Goal: Task Accomplishment & Management: Complete application form

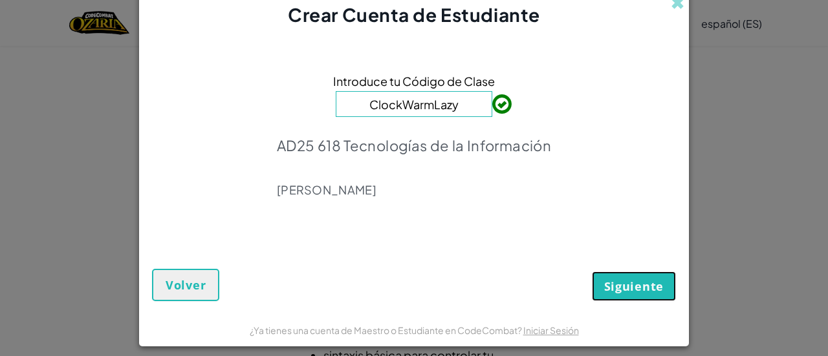
click at [625, 295] on button "Siguiente" at bounding box center [634, 287] width 84 height 30
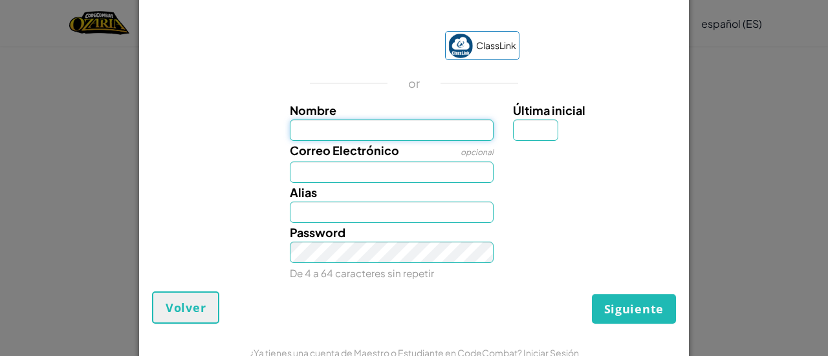
click at [350, 132] on input "Nombre" at bounding box center [392, 130] width 204 height 21
type input "Diego Lopez"
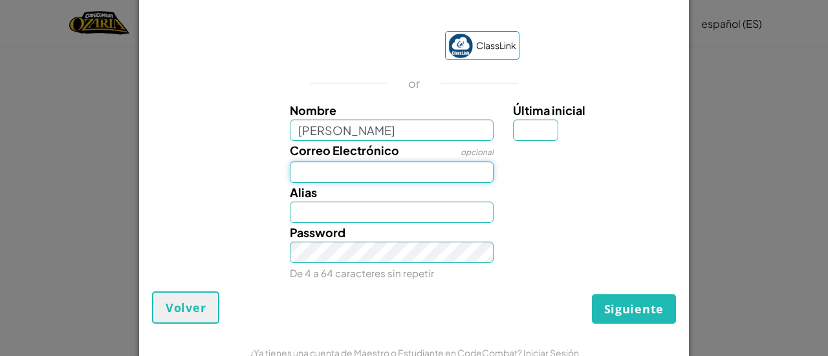
type input "Diego Lopez"
click at [345, 180] on div "Nombre Diego Lopez Última inicial Correo Electrónico opcional Alias Diego Lopez…" at bounding box center [413, 190] width 517 height 178
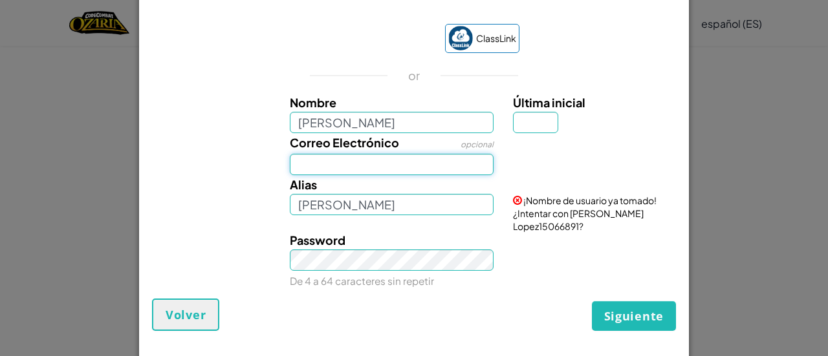
type input "AL07149277@tecmilenio.mx"
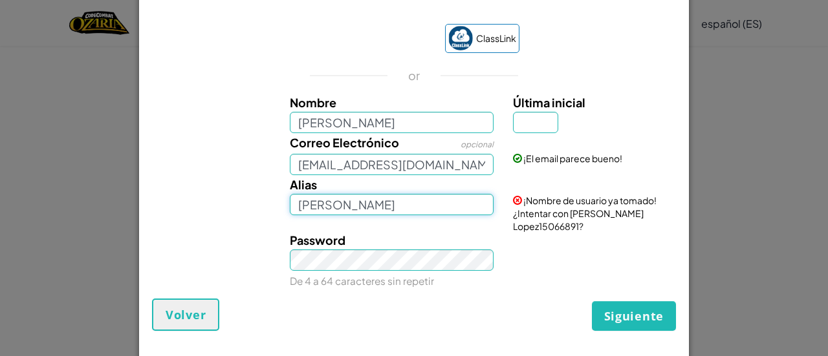
click at [383, 206] on input "Diego Lopez" at bounding box center [392, 204] width 204 height 21
click at [522, 131] on input "Última inicial" at bounding box center [535, 122] width 45 height 21
type input "n"
type input "L"
click at [637, 324] on span "Siguiente" at bounding box center [633, 316] width 59 height 16
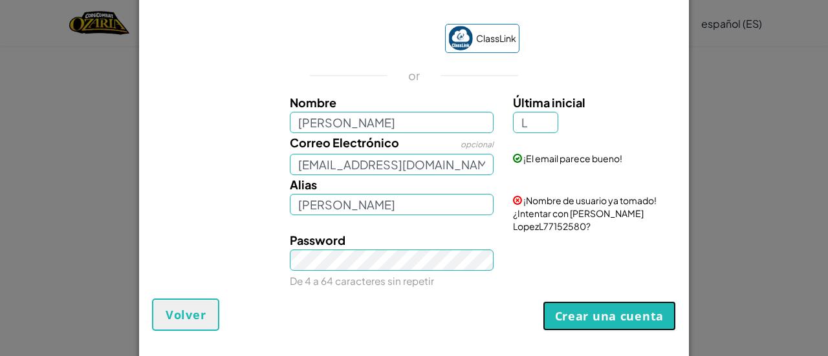
click at [637, 324] on button "Crear una cuenta" at bounding box center [608, 316] width 133 height 30
click at [435, 203] on input "Diego LopezL" at bounding box center [392, 204] width 204 height 21
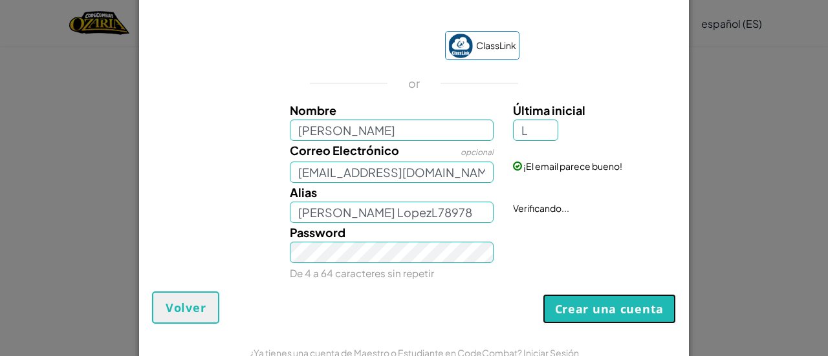
click at [554, 326] on form "ClassLink or Nombre Diego Lopez Última inicial L Correo Electrónico opcional AL…" at bounding box center [414, 170] width 550 height 331
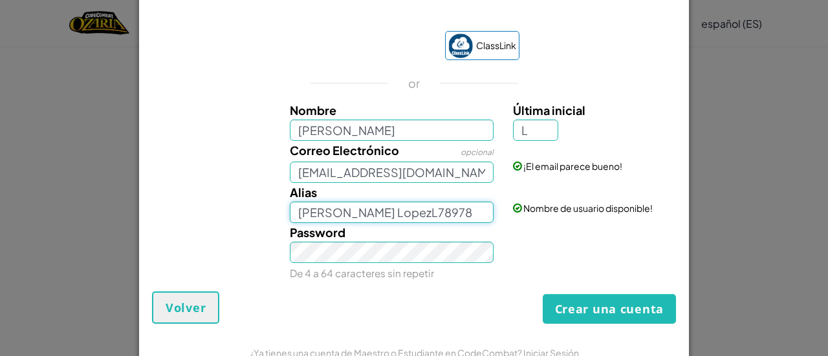
click at [418, 211] on input "Diego LopezL78978" at bounding box center [392, 212] width 204 height 21
type input "Diego LopezL7887"
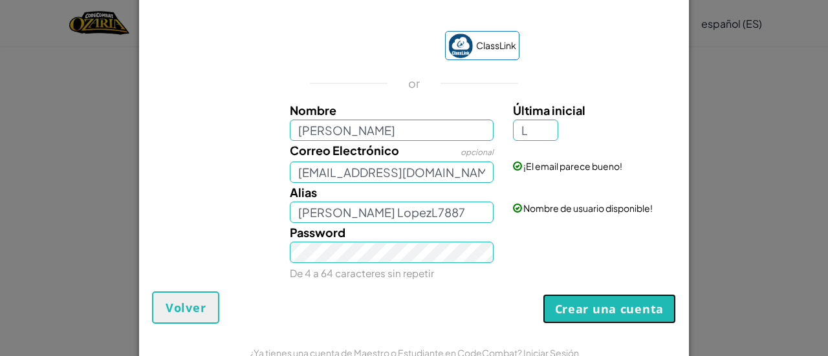
click at [562, 309] on button "Crear una cuenta" at bounding box center [608, 309] width 133 height 30
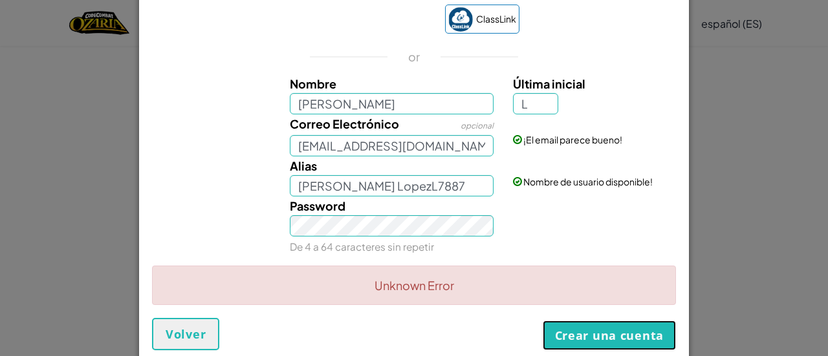
click at [587, 337] on button "Crear una cuenta" at bounding box center [608, 336] width 133 height 30
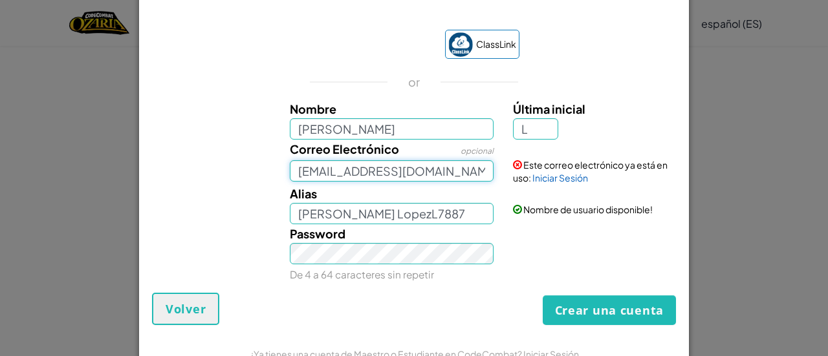
click at [451, 174] on input "AL07149277@tecmilenio.mx" at bounding box center [392, 170] width 204 height 21
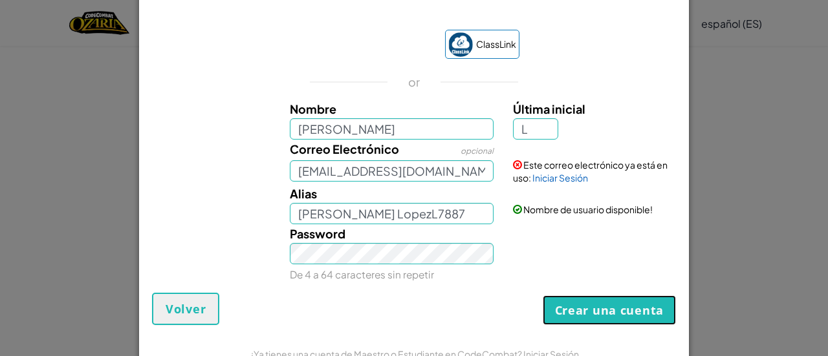
click at [560, 302] on button "Crear una cuenta" at bounding box center [608, 310] width 133 height 30
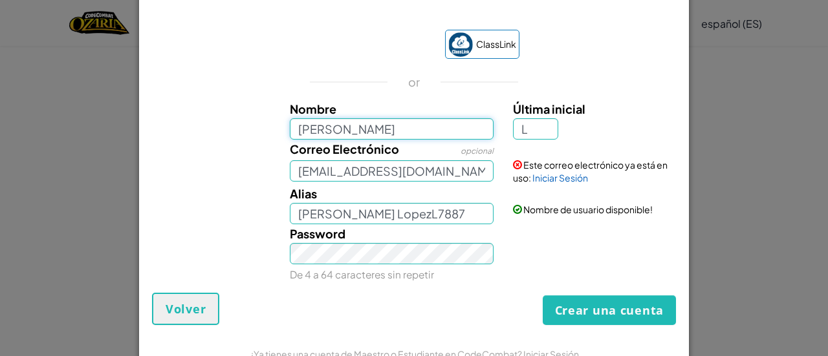
click at [338, 131] on input "Diego Lopez" at bounding box center [392, 128] width 204 height 21
type input "Diego López"
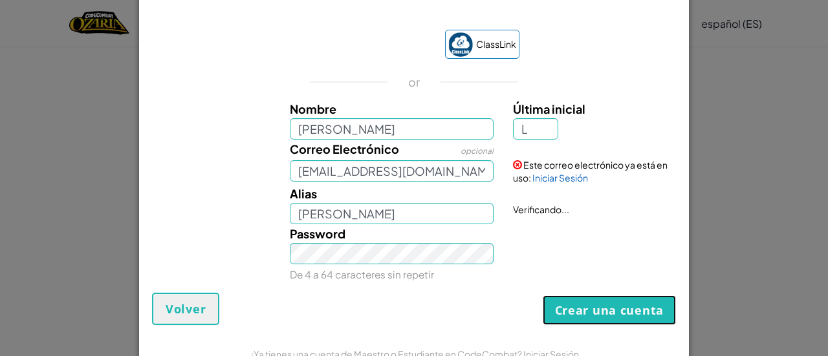
click at [573, 316] on button "Crear una cuenta" at bounding box center [608, 310] width 133 height 30
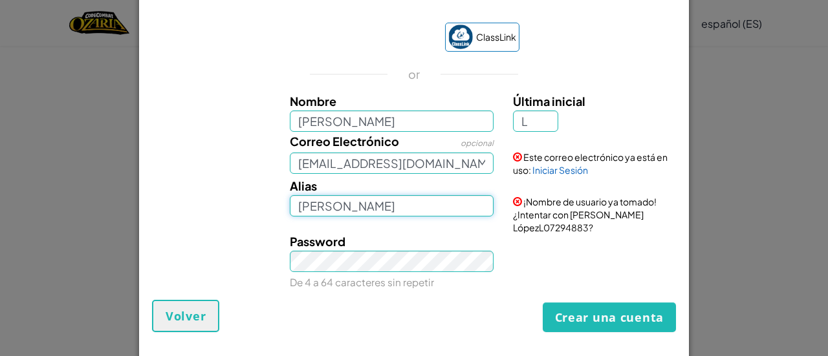
click at [414, 215] on input "Diego LópezL" at bounding box center [392, 205] width 204 height 21
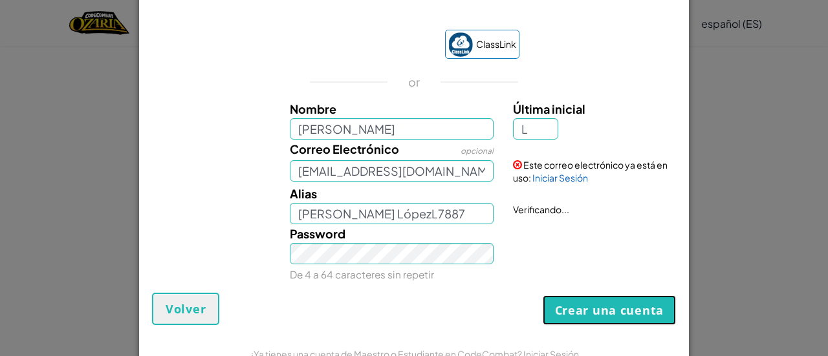
click at [560, 318] on button "Crear una cuenta" at bounding box center [608, 310] width 133 height 30
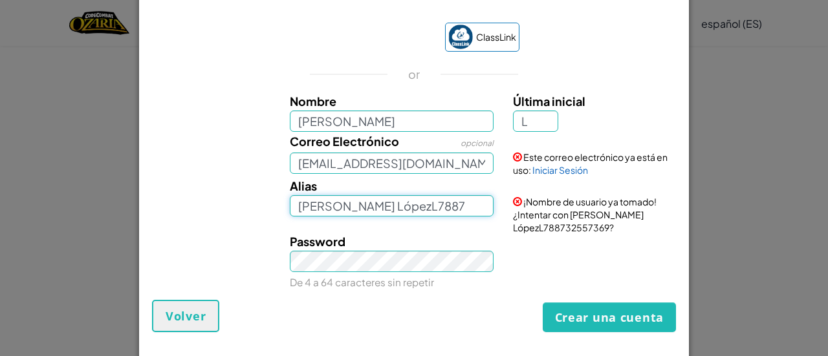
click at [427, 206] on input "Diego LópezL7887" at bounding box center [392, 205] width 204 height 21
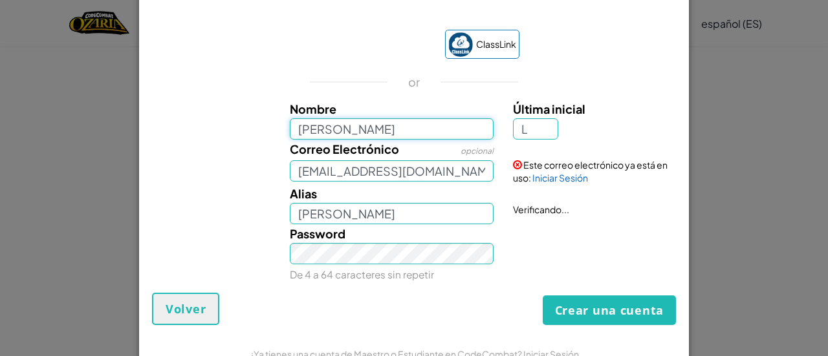
click at [327, 118] on input "Diego López" at bounding box center [392, 128] width 204 height 21
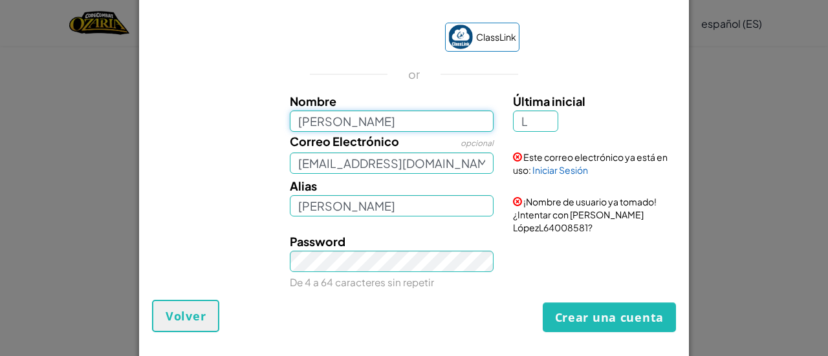
click at [327, 122] on input "Diego López" at bounding box center [392, 121] width 204 height 21
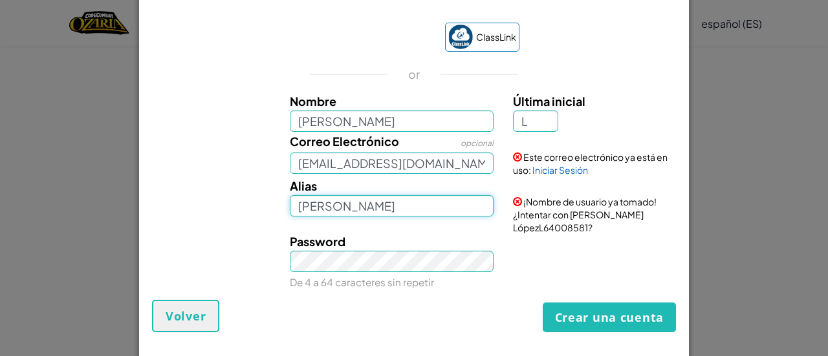
click at [328, 207] on input "Diego LópezL" at bounding box center [392, 205] width 204 height 21
type input "DiegoLópezL"
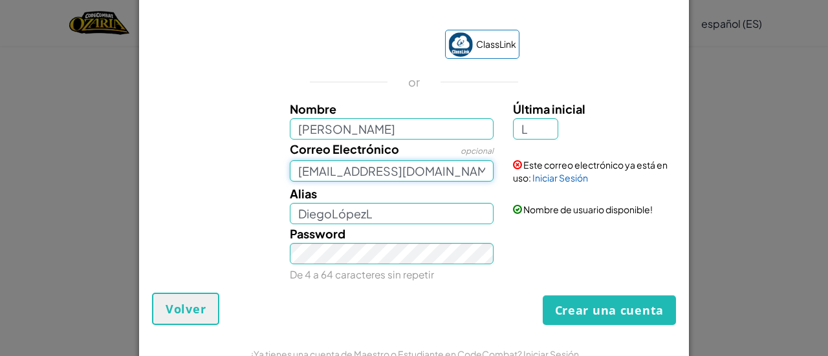
click at [455, 157] on div "Correo Electrónico opcional AL07149277@tecmilenio.mx" at bounding box center [392, 161] width 224 height 42
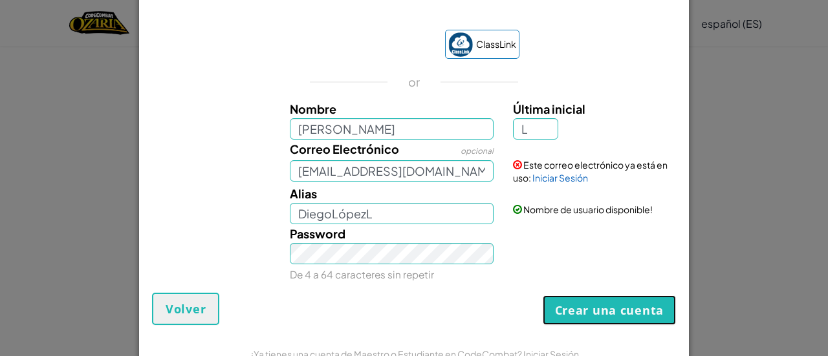
click at [577, 320] on button "Crear una cuenta" at bounding box center [608, 310] width 133 height 30
click at [540, 178] on link "Iniciar Sesión" at bounding box center [560, 178] width 56 height 12
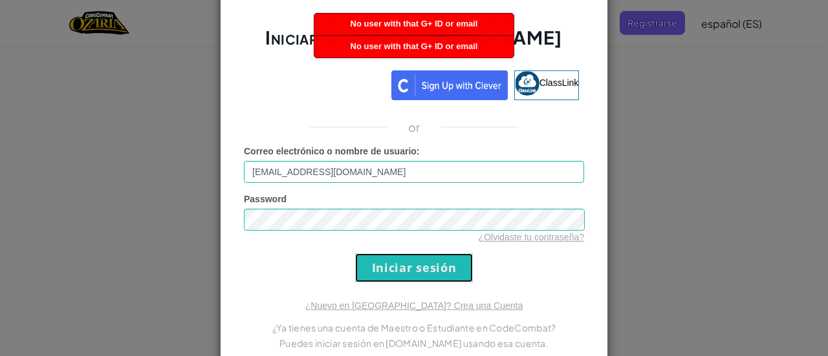
click at [388, 262] on input "Iniciar sesión" at bounding box center [414, 267] width 118 height 29
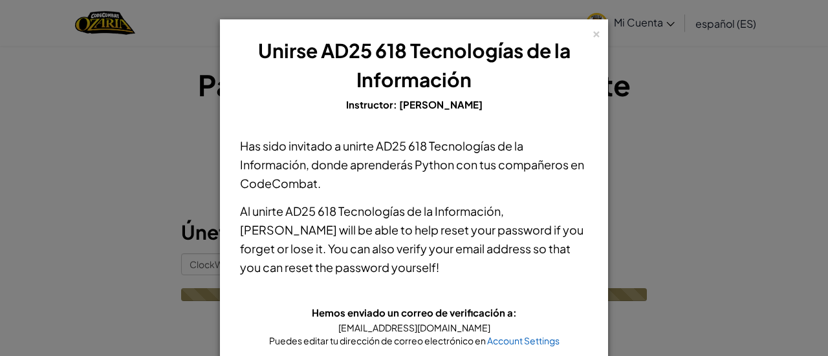
scroll to position [94, 0]
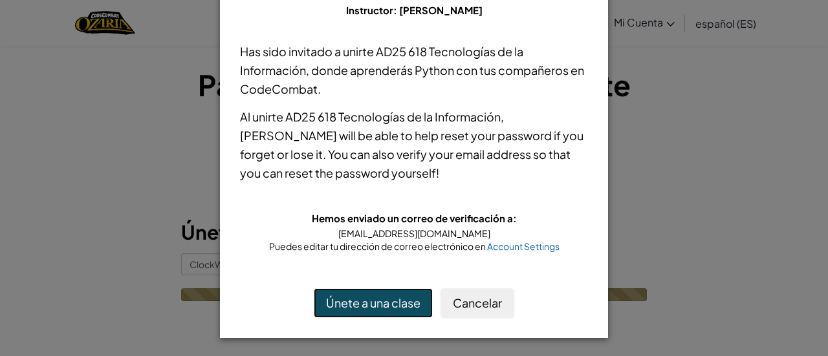
click at [350, 307] on button "Únete a una clase" at bounding box center [373, 303] width 119 height 30
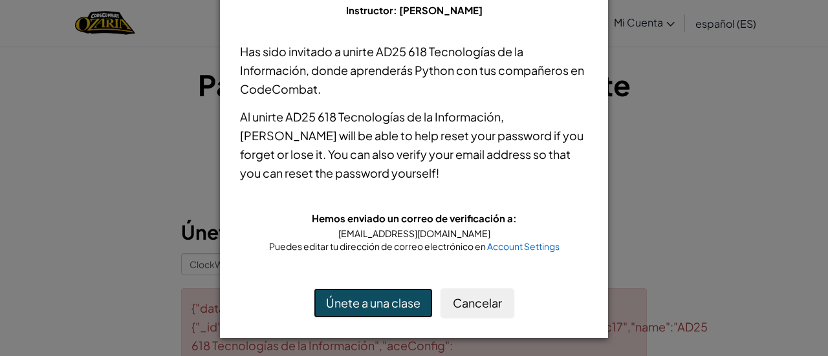
click at [330, 301] on button "Únete a una clase" at bounding box center [373, 303] width 119 height 30
click at [370, 303] on button "Únete a una clase" at bounding box center [373, 303] width 119 height 30
click at [347, 303] on button "Únete a una clase" at bounding box center [373, 303] width 119 height 30
click at [368, 307] on button "Únete a una clase" at bounding box center [373, 303] width 119 height 30
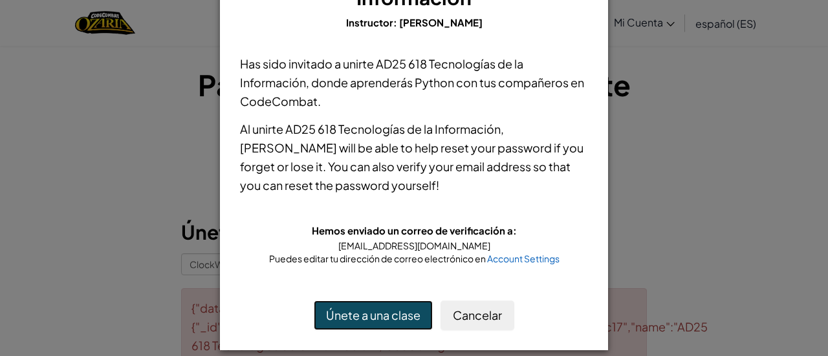
scroll to position [84, 0]
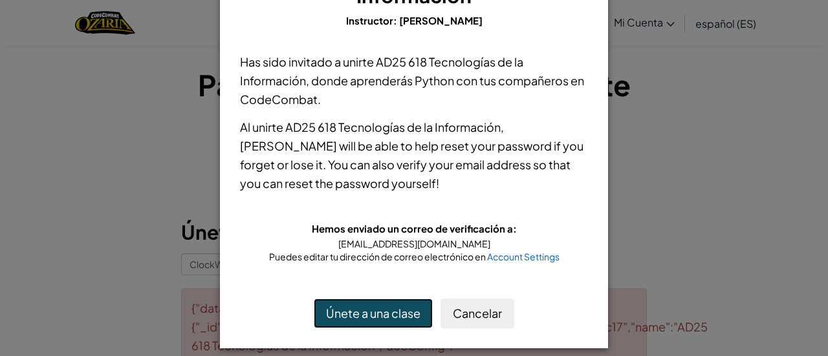
click at [330, 306] on button "Únete a una clase" at bounding box center [373, 314] width 119 height 30
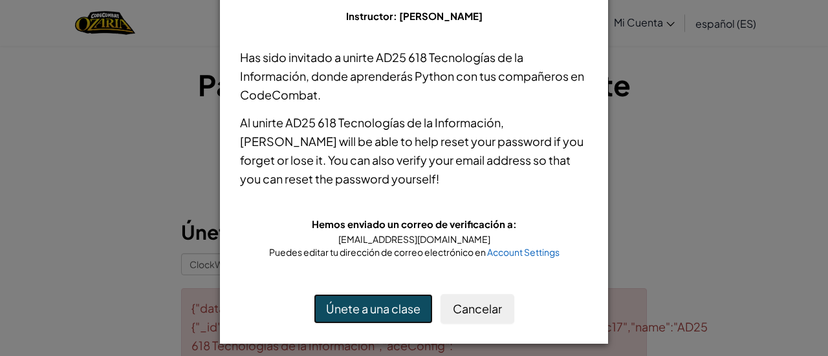
scroll to position [91, 0]
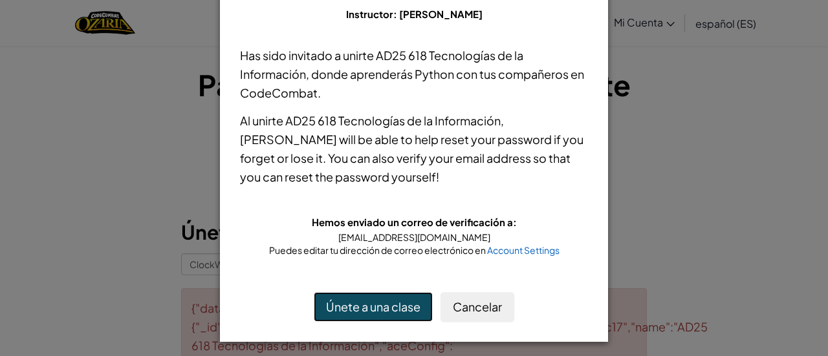
click at [334, 314] on button "Únete a una clase" at bounding box center [373, 307] width 119 height 30
click at [370, 312] on button "Únete a una clase" at bounding box center [373, 307] width 119 height 30
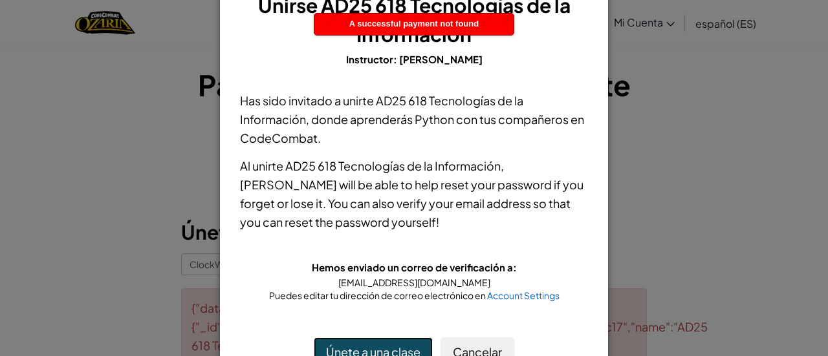
scroll to position [61, 0]
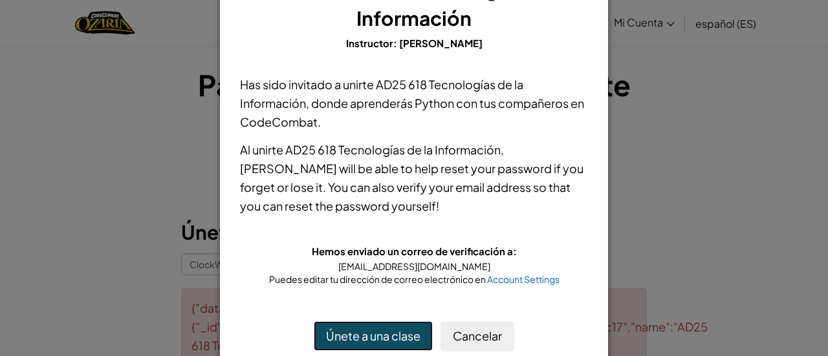
click at [415, 345] on button "Únete a una clase" at bounding box center [373, 336] width 119 height 30
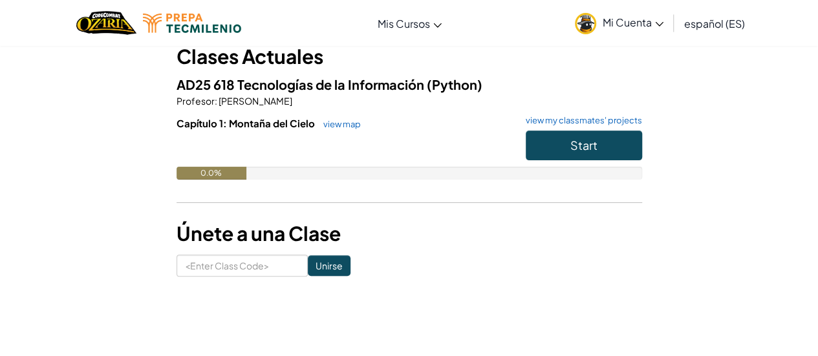
scroll to position [80, 0]
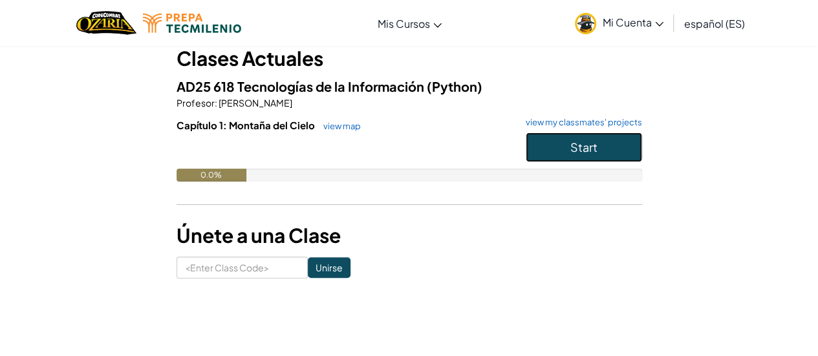
click at [583, 141] on span "Start" at bounding box center [583, 147] width 27 height 15
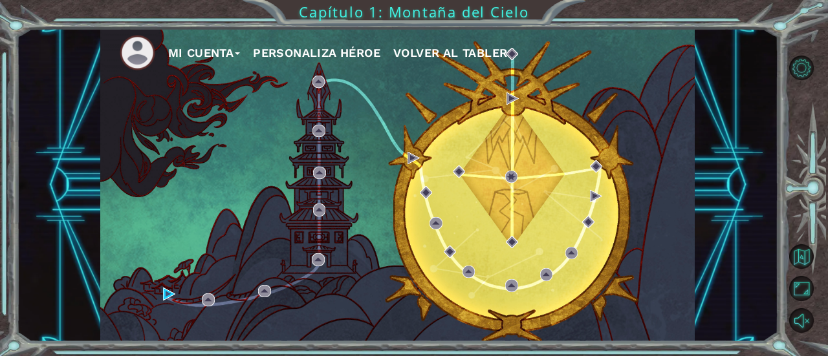
click at [292, 44] on button "Personaliza Héroe" at bounding box center [316, 52] width 127 height 19
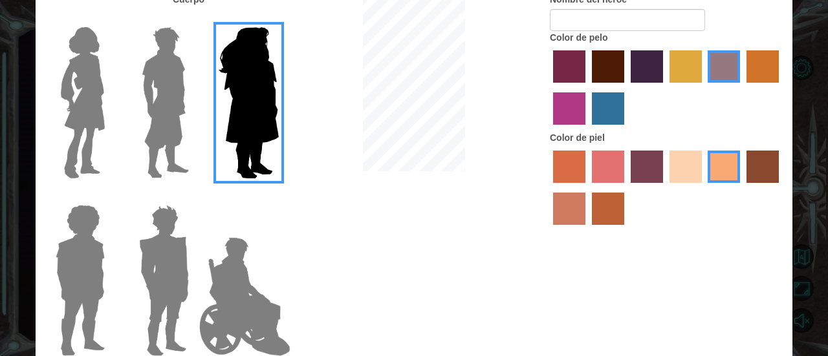
click at [169, 145] on img at bounding box center [165, 103] width 58 height 162
click at [194, 19] on input "Hero Lars" at bounding box center [194, 19] width 0 height 0
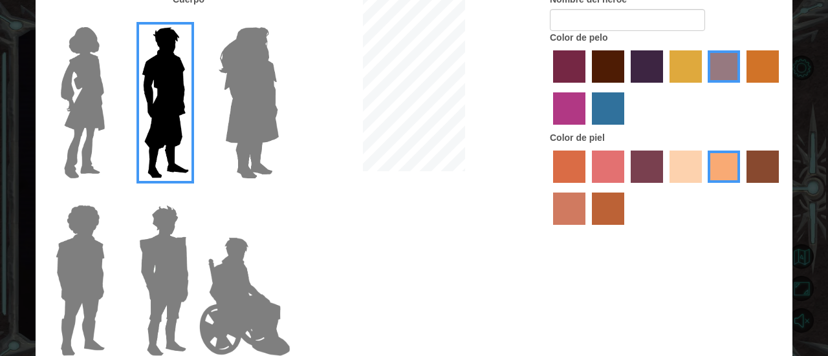
click at [144, 259] on img at bounding box center [164, 281] width 60 height 162
click at [194, 197] on input "Hero Garnet" at bounding box center [194, 197] width 0 height 0
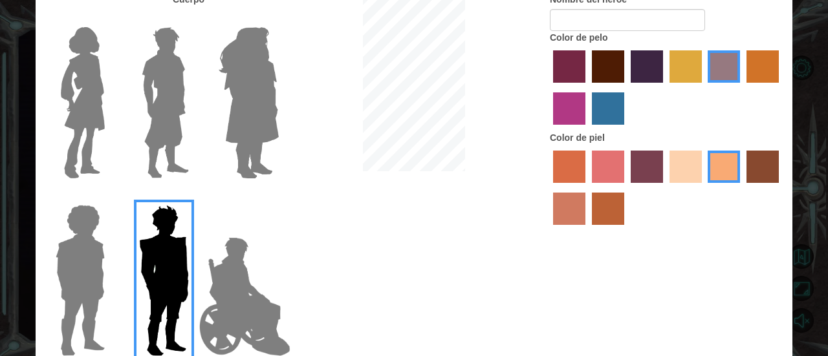
click at [87, 104] on img at bounding box center [83, 103] width 54 height 162
click at [110, 19] on input "Hero Connie" at bounding box center [110, 19] width 0 height 0
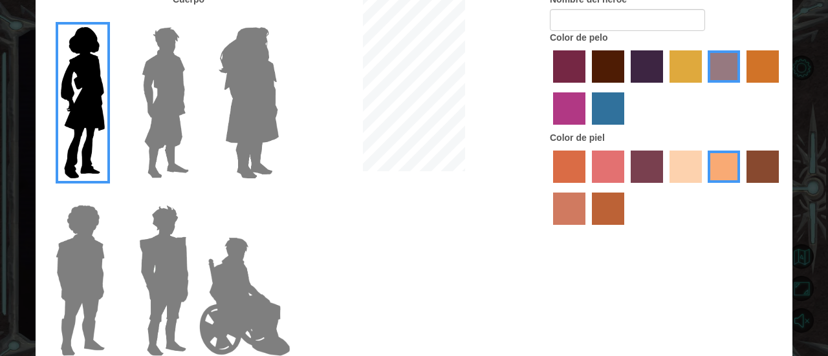
click at [84, 295] on img at bounding box center [79, 281] width 59 height 162
click at [110, 197] on input "Hero Steven" at bounding box center [110, 197] width 0 height 0
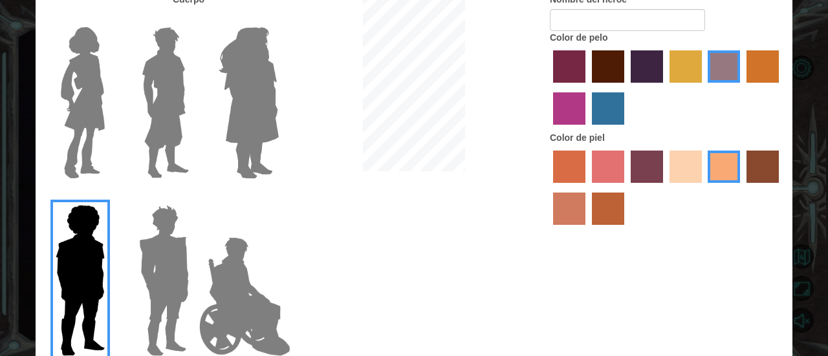
click at [241, 332] on img at bounding box center [245, 296] width 102 height 129
click at [278, 197] on input "Hero Jamie" at bounding box center [278, 197] width 0 height 0
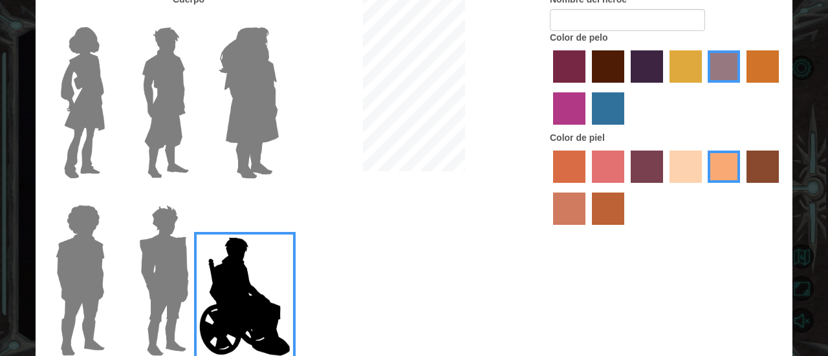
click at [561, 69] on label "paprika hair color" at bounding box center [569, 66] width 32 height 32
click at [548, 87] on input "paprika hair color" at bounding box center [548, 87] width 0 height 0
click at [564, 103] on label "medium red violet hair color" at bounding box center [569, 108] width 32 height 32
click at [780, 87] on input "medium red violet hair color" at bounding box center [780, 87] width 0 height 0
click at [277, 98] on img at bounding box center [248, 103] width 70 height 162
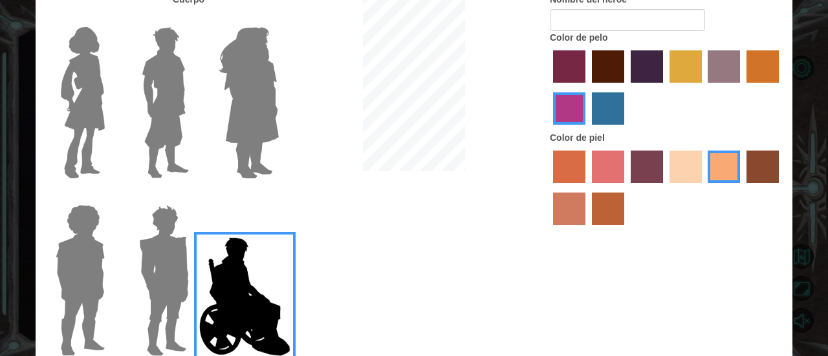
click at [278, 19] on input "Hero Amethyst" at bounding box center [278, 19] width 0 height 0
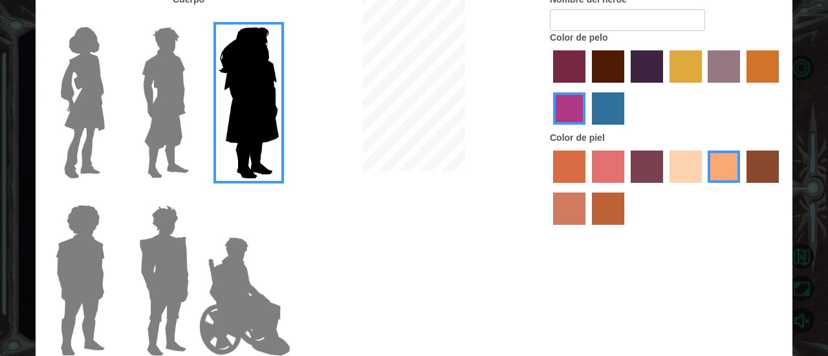
click at [657, 166] on label "tosca skin color" at bounding box center [646, 167] width 32 height 32
click at [626, 187] on input "tosca skin color" at bounding box center [626, 187] width 0 height 0
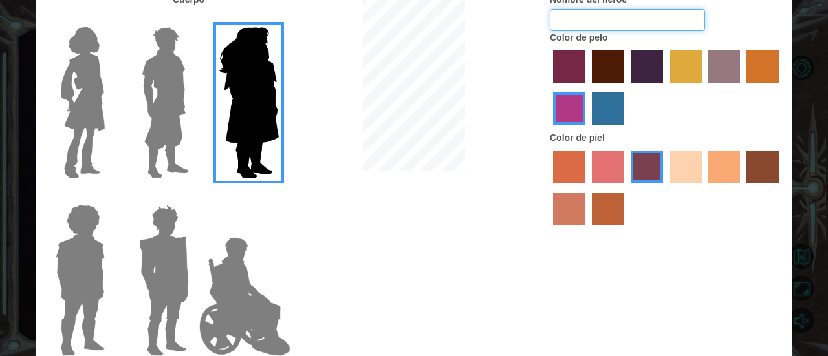
click at [621, 15] on input "Nombre del héroe" at bounding box center [627, 20] width 155 height 22
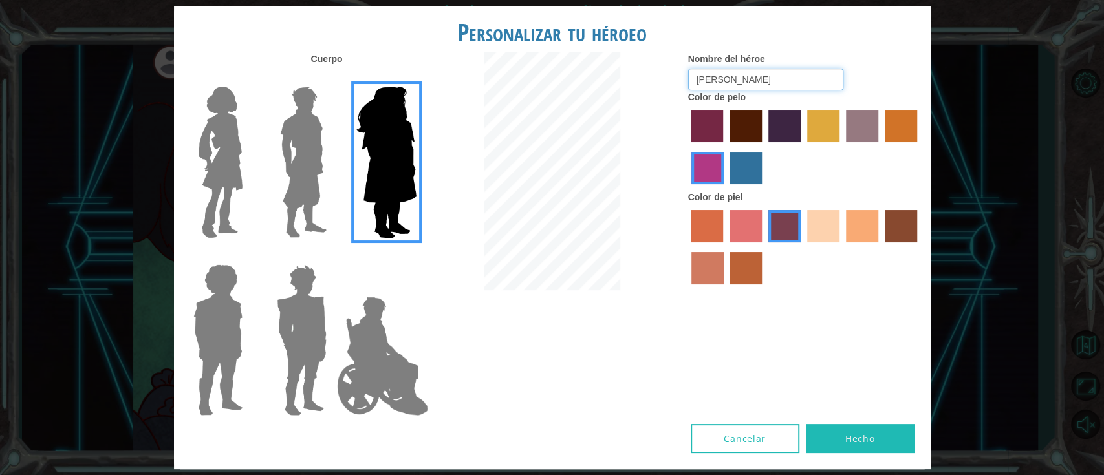
type input "[PERSON_NAME]"
click at [817, 356] on button "Hecho" at bounding box center [860, 438] width 109 height 29
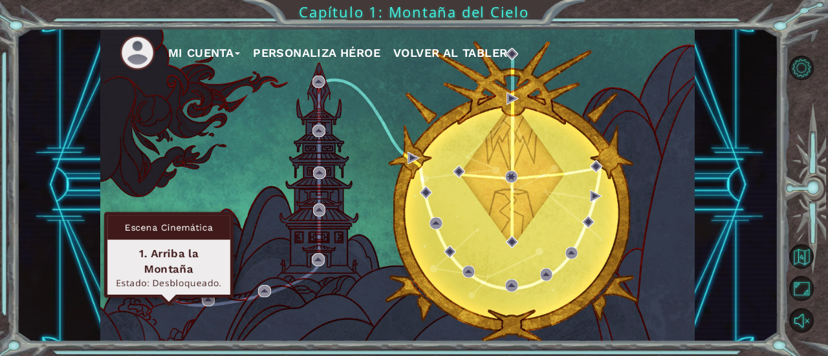
click at [167, 293] on img at bounding box center [169, 294] width 12 height 12
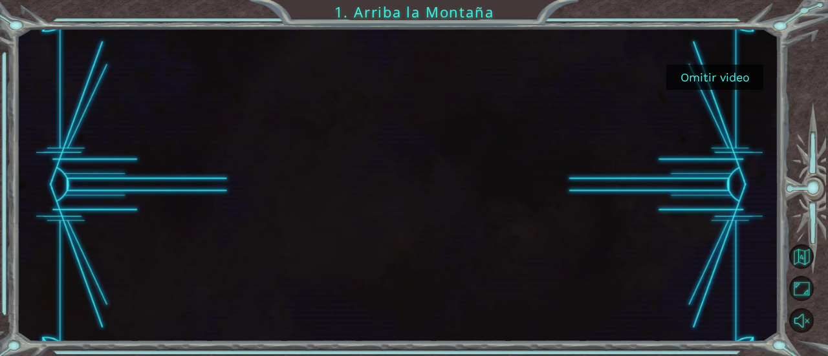
click at [706, 83] on button "Omitir video" at bounding box center [714, 77] width 97 height 25
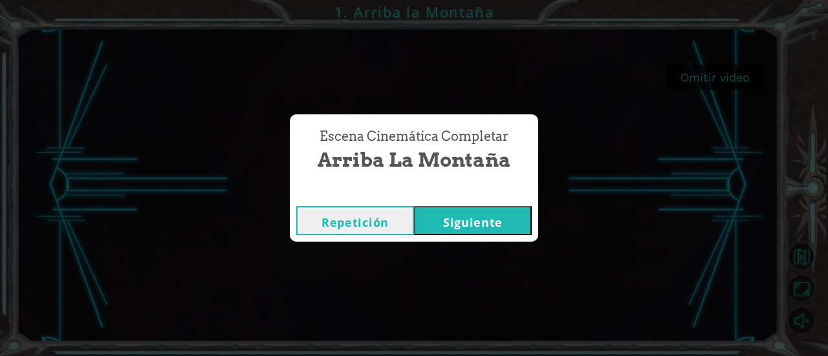
click at [436, 222] on button "Siguiente" at bounding box center [473, 220] width 118 height 29
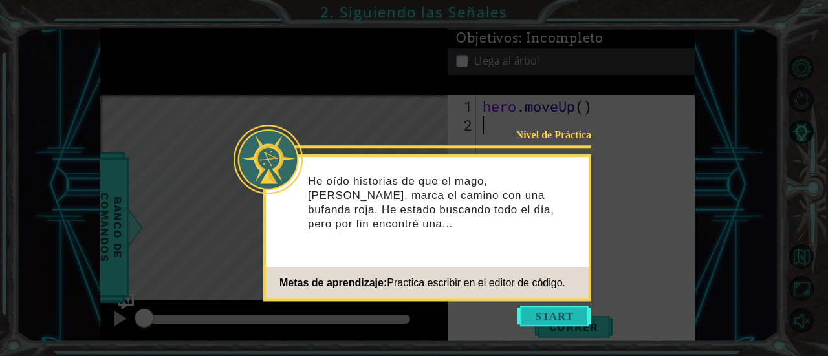
click at [528, 317] on button "Start" at bounding box center [554, 316] width 74 height 21
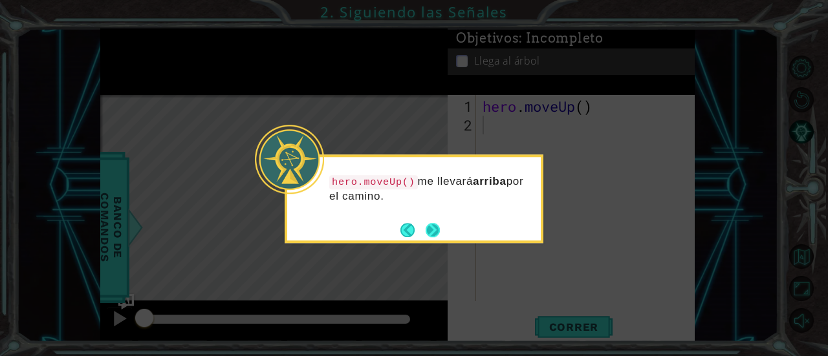
click at [432, 230] on button "Next" at bounding box center [432, 230] width 14 height 14
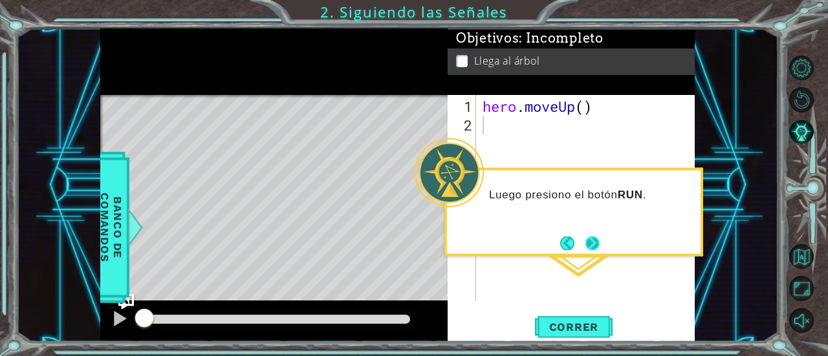
click at [595, 244] on button "Next" at bounding box center [592, 243] width 14 height 14
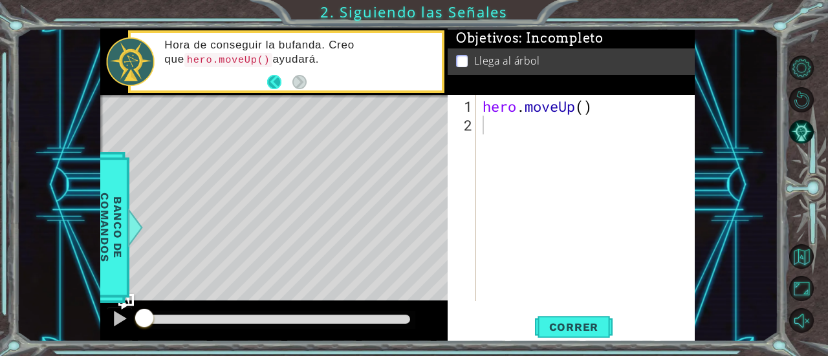
click at [277, 81] on button "Back" at bounding box center [279, 82] width 25 height 14
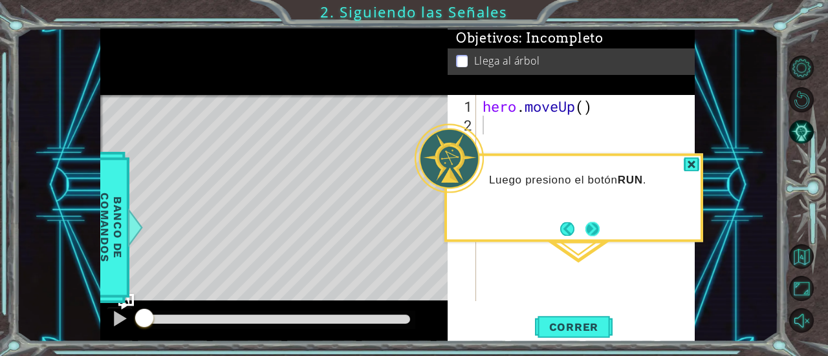
click at [597, 228] on button "Next" at bounding box center [592, 229] width 14 height 14
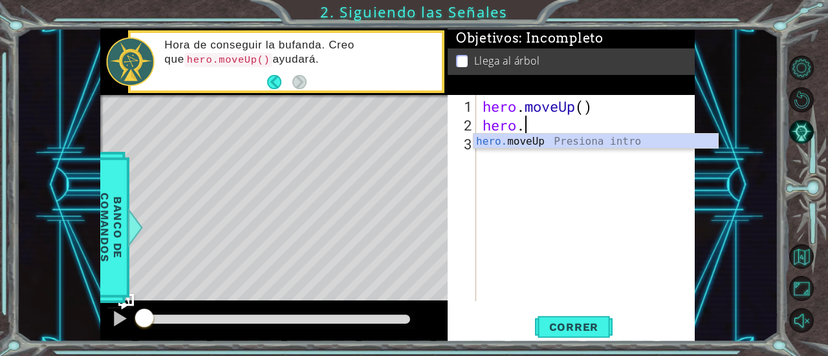
scroll to position [0, 1]
type textarea "hero.move"
click at [523, 142] on div "hero.move Up Presiona intro" at bounding box center [595, 157] width 245 height 47
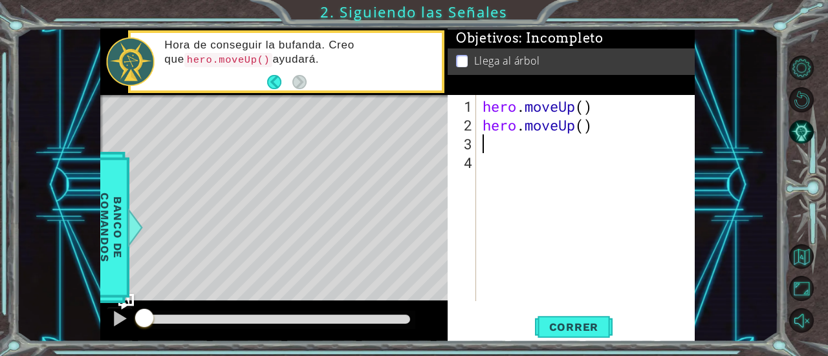
scroll to position [0, 0]
click at [554, 328] on span "Correr" at bounding box center [574, 327] width 76 height 13
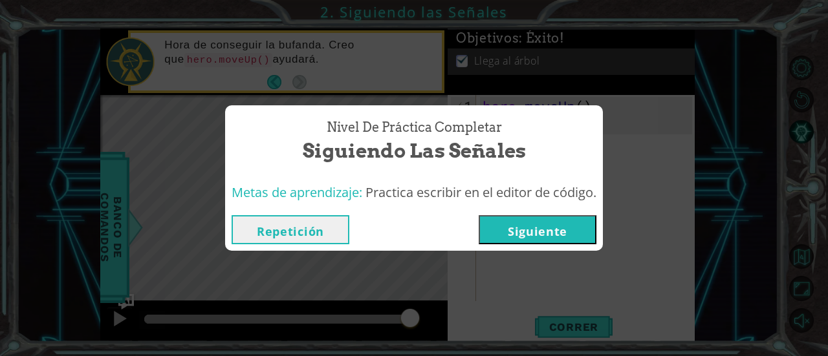
click at [504, 237] on button "Siguiente" at bounding box center [537, 229] width 118 height 29
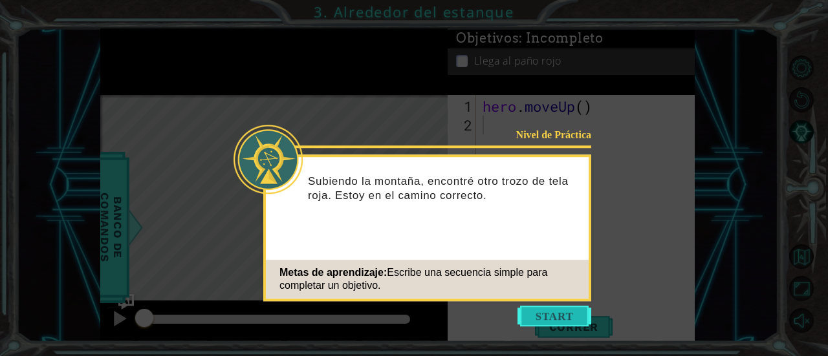
click at [530, 319] on button "Start" at bounding box center [554, 316] width 74 height 21
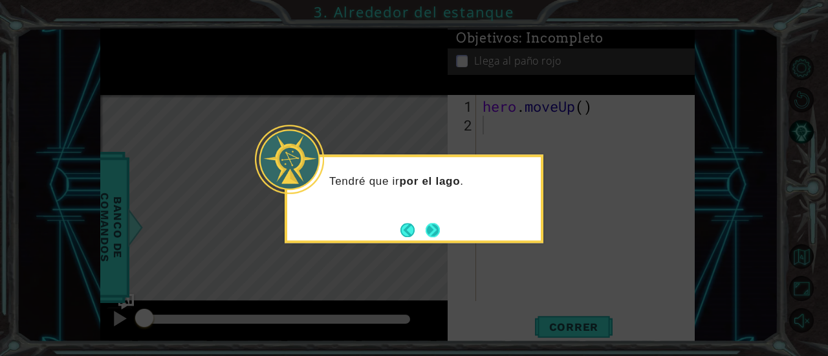
click at [434, 233] on button "Next" at bounding box center [432, 230] width 14 height 14
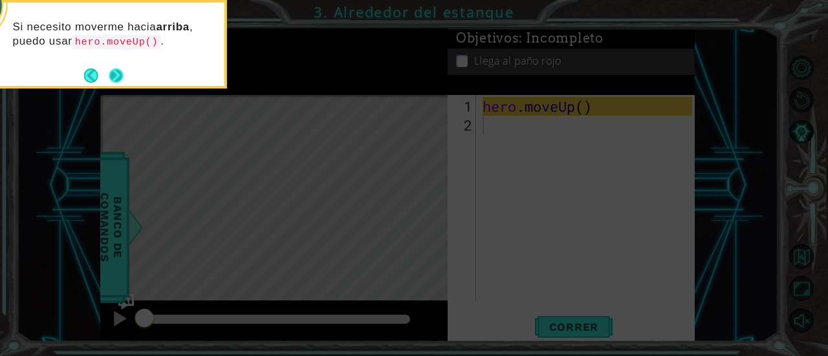
click at [113, 70] on button "Next" at bounding box center [116, 76] width 14 height 14
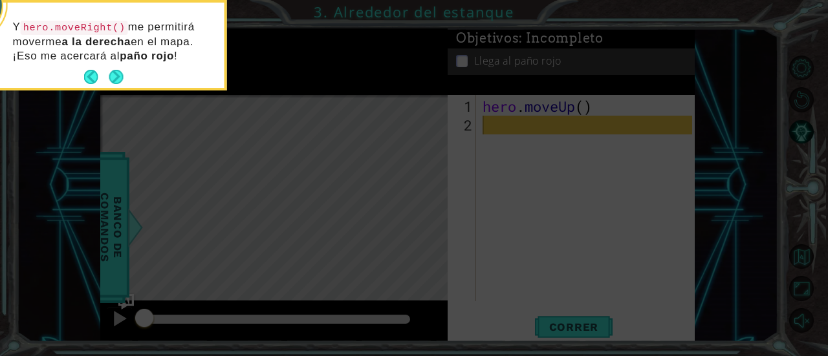
click at [113, 70] on button "Next" at bounding box center [116, 77] width 14 height 14
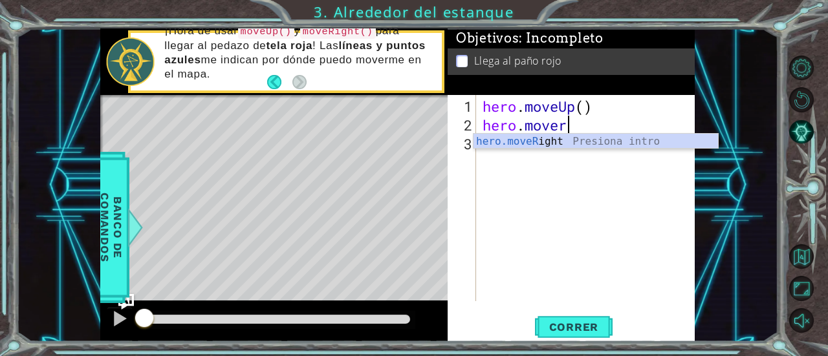
scroll to position [0, 3]
type textarea "hero.moveRight"
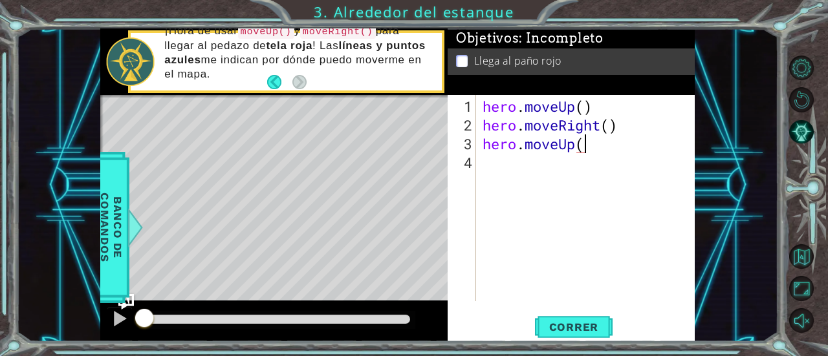
type textarea "hero.moveUp()"
click at [480, 160] on div "hero . moveUp ( ) hero . moveRight ( ) hero . moveUp ( )" at bounding box center [589, 219] width 219 height 244
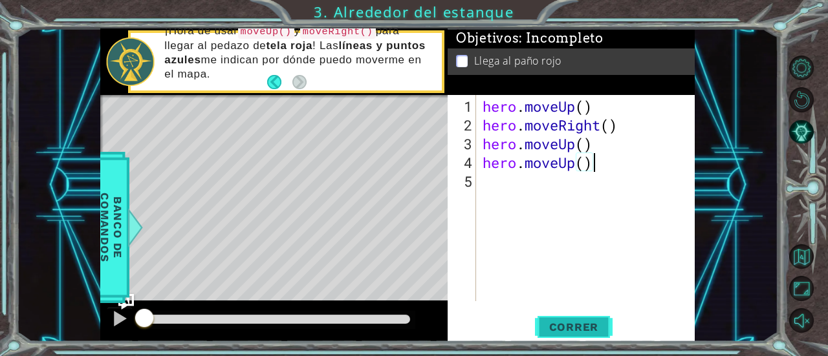
type textarea "hero.moveUp()"
click at [549, 325] on span "Correr" at bounding box center [574, 327] width 76 height 13
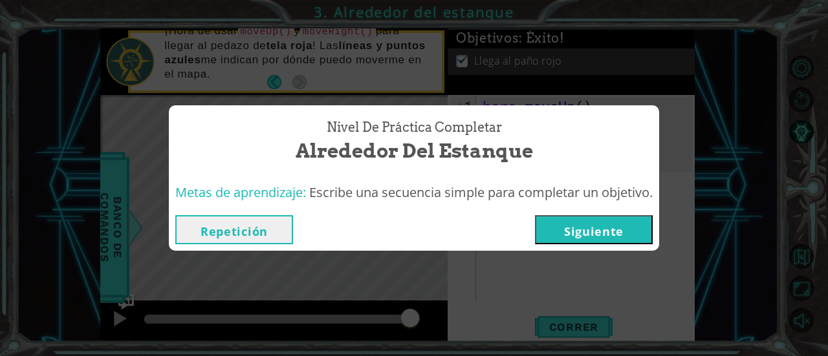
click at [593, 223] on button "Siguiente" at bounding box center [594, 229] width 118 height 29
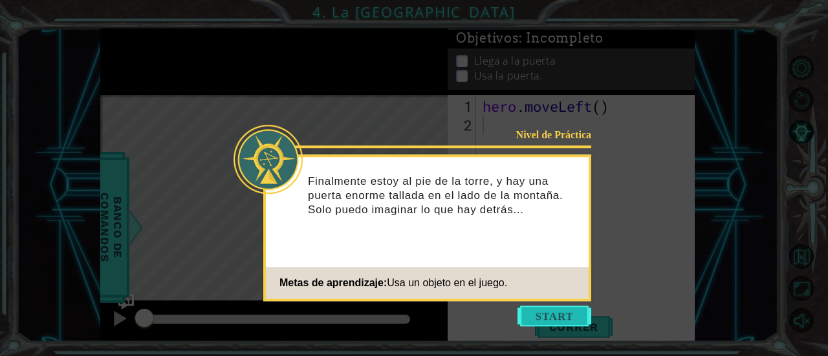
click at [529, 309] on button "Start" at bounding box center [554, 316] width 74 height 21
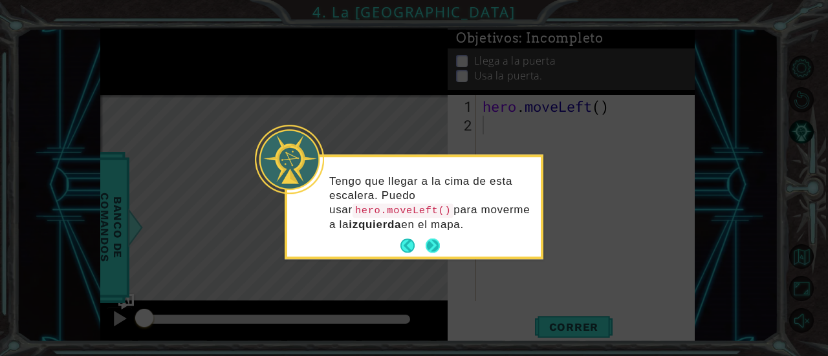
click at [432, 241] on button "Next" at bounding box center [432, 246] width 14 height 14
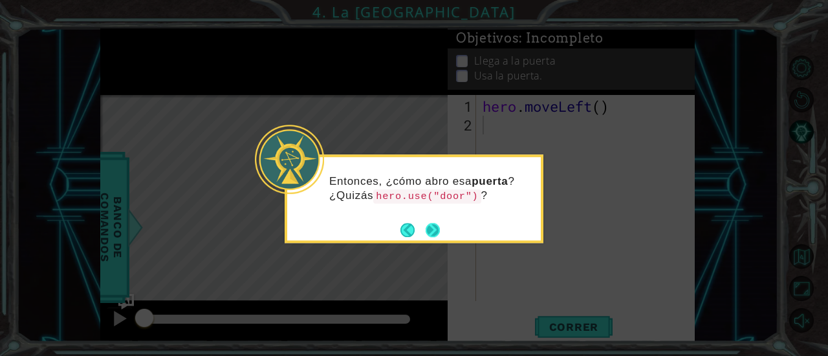
click at [434, 226] on button "Next" at bounding box center [432, 230] width 14 height 14
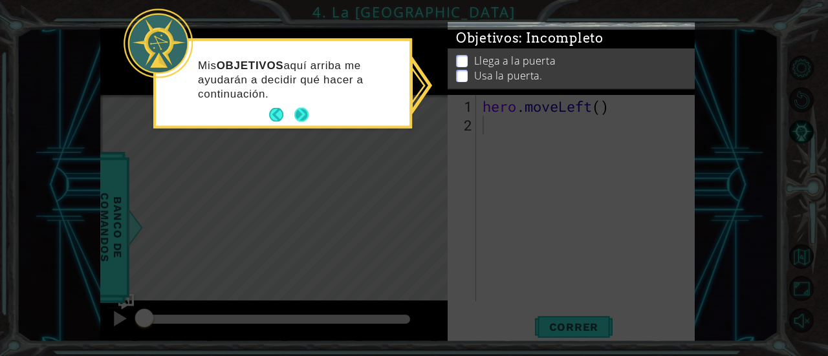
click at [299, 115] on button "Next" at bounding box center [301, 115] width 14 height 14
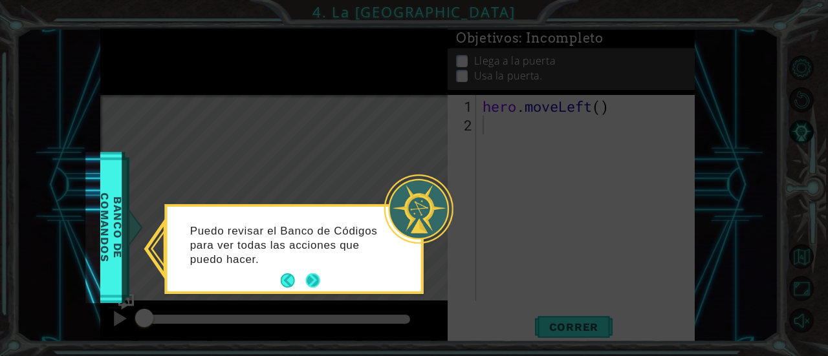
click at [315, 279] on button "Next" at bounding box center [313, 280] width 14 height 14
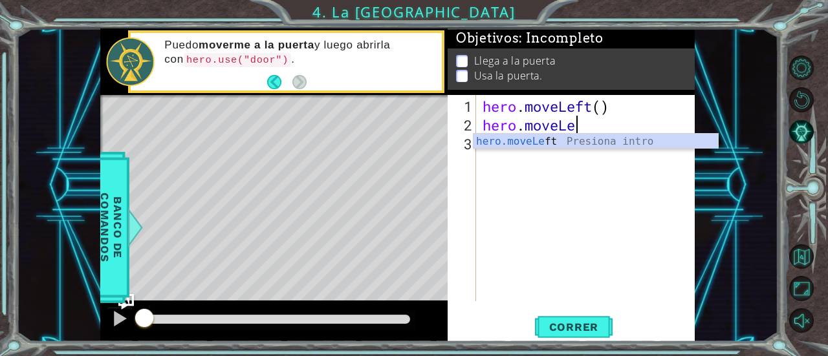
scroll to position [0, 4]
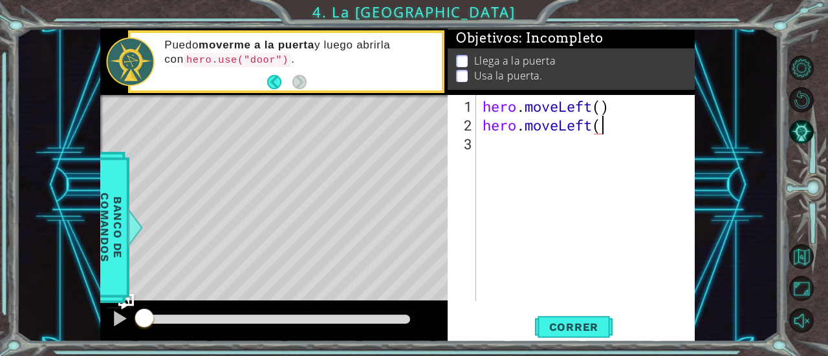
type textarea "hero.moveLeft()"
click at [503, 156] on div "hero . moveLeft ( ) hero . moveLeft ( )" at bounding box center [589, 219] width 219 height 244
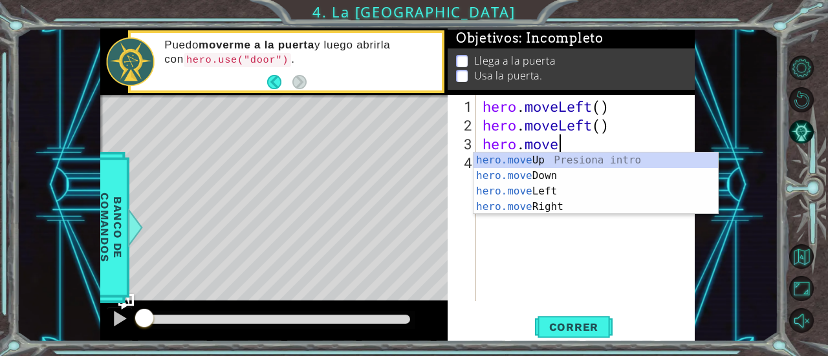
scroll to position [0, 3]
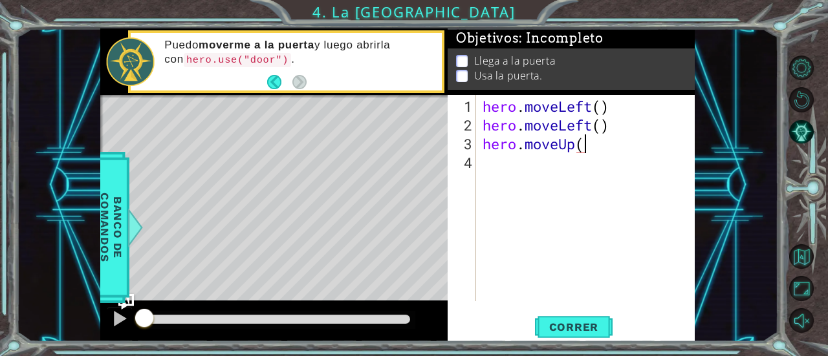
type textarea "hero.moveUp()"
click at [494, 167] on div "hero . moveLeft ( ) hero . moveLeft ( ) hero . moveUp ( )" at bounding box center [589, 219] width 219 height 244
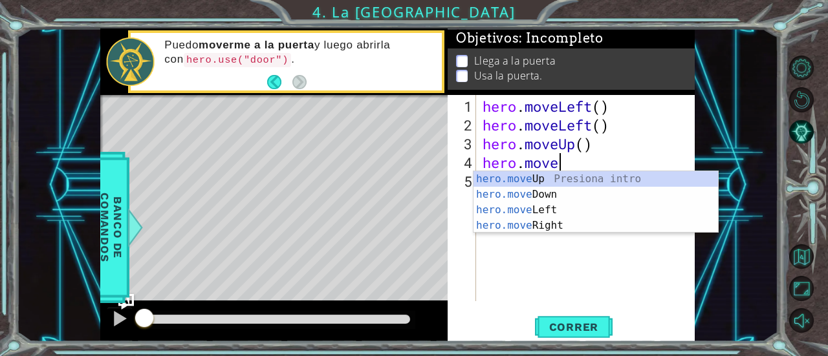
scroll to position [0, 3]
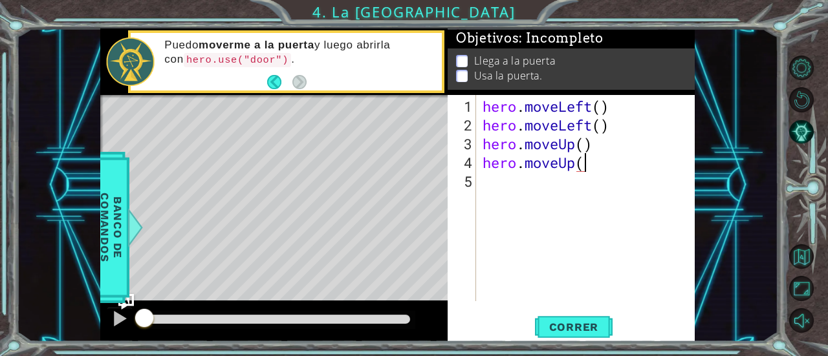
type textarea "hero.moveUp()"
click at [486, 187] on div "hero . moveLeft ( ) hero . moveLeft ( ) hero . moveUp ( ) hero . moveUp ( )" at bounding box center [589, 219] width 219 height 244
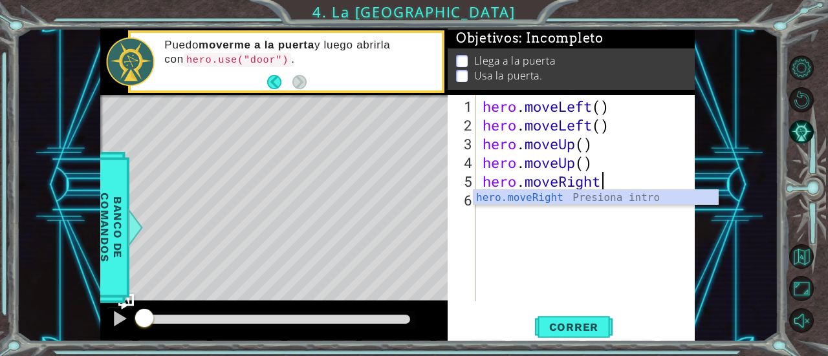
scroll to position [0, 5]
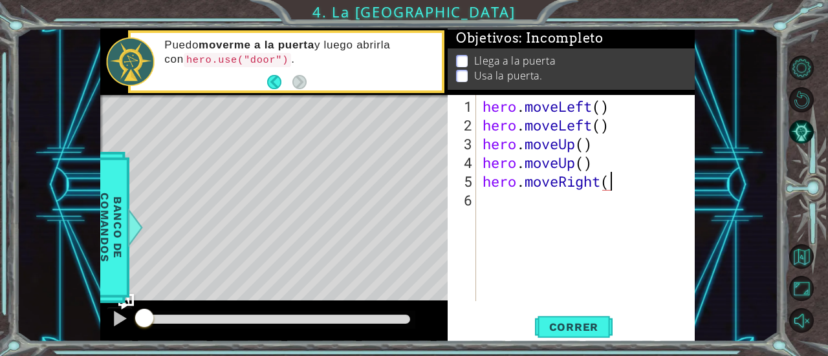
type textarea "hero.moveRight()"
click at [489, 200] on div "hero . moveLeft ( ) hero . moveLeft ( ) hero . moveUp ( ) hero . moveUp ( ) her…" at bounding box center [589, 219] width 219 height 244
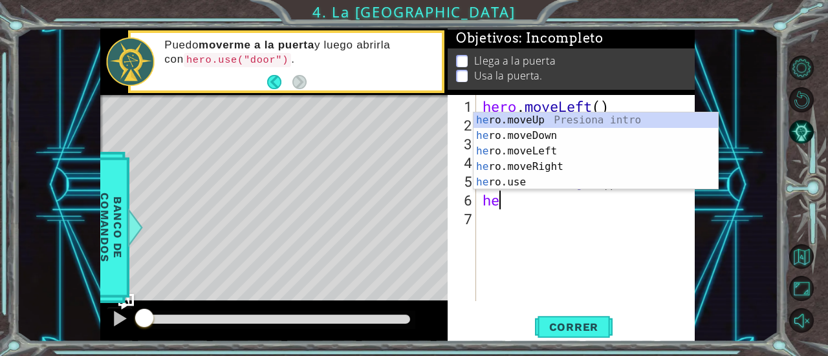
scroll to position [0, 1]
type textarea "hero."
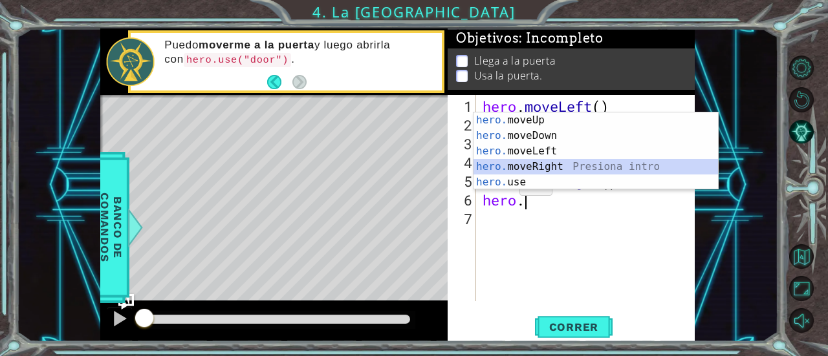
click at [511, 165] on div "hero. moveUp Presiona intro hero. moveDown Presiona intro hero. moveLeft Presio…" at bounding box center [595, 166] width 245 height 109
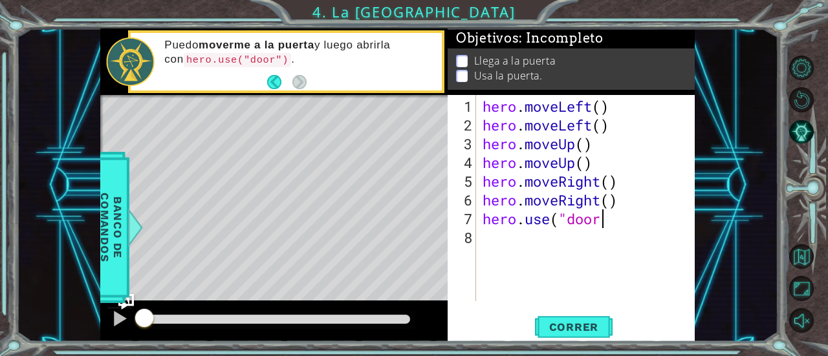
scroll to position [0, 5]
type textarea "hero.use("door")"
click at [553, 324] on span "Correr" at bounding box center [574, 327] width 76 height 13
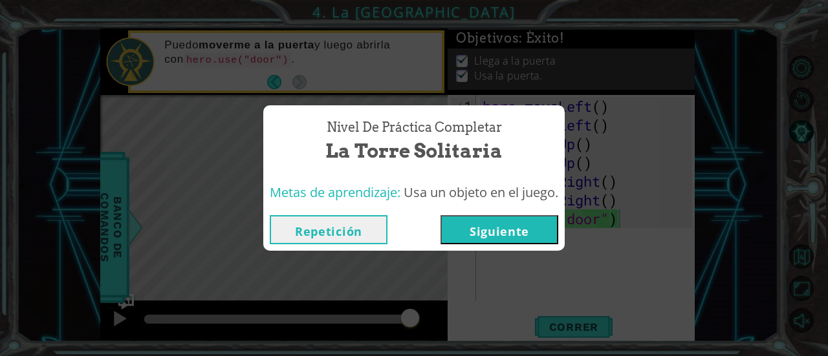
click at [500, 233] on button "Siguiente" at bounding box center [499, 229] width 118 height 29
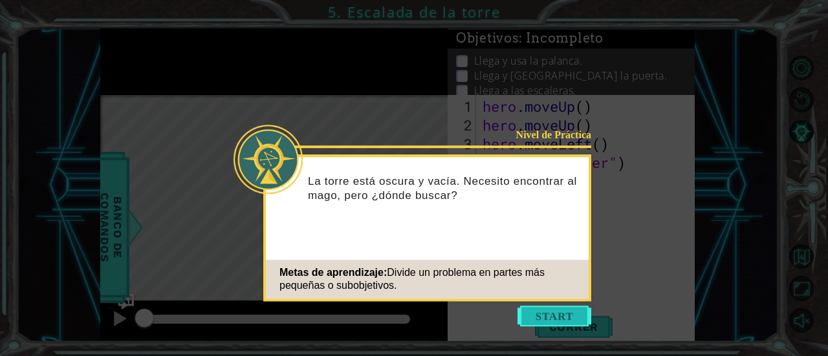
click at [527, 317] on button "Start" at bounding box center [554, 316] width 74 height 21
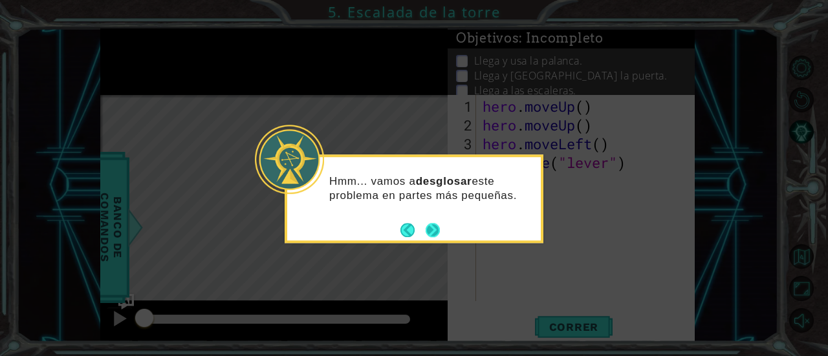
click at [433, 229] on button "Next" at bounding box center [432, 230] width 14 height 14
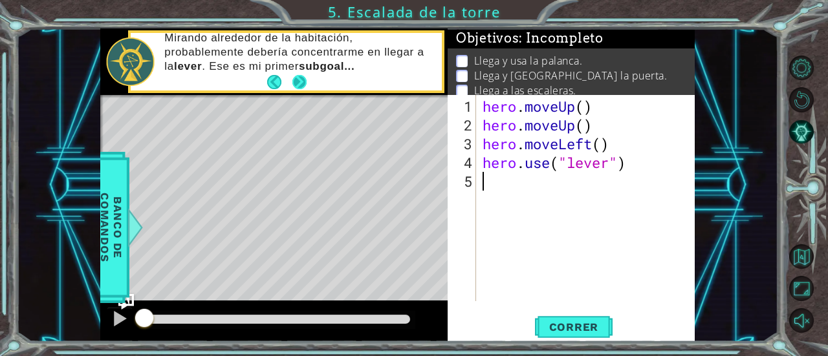
click at [299, 80] on button "Next" at bounding box center [299, 82] width 14 height 14
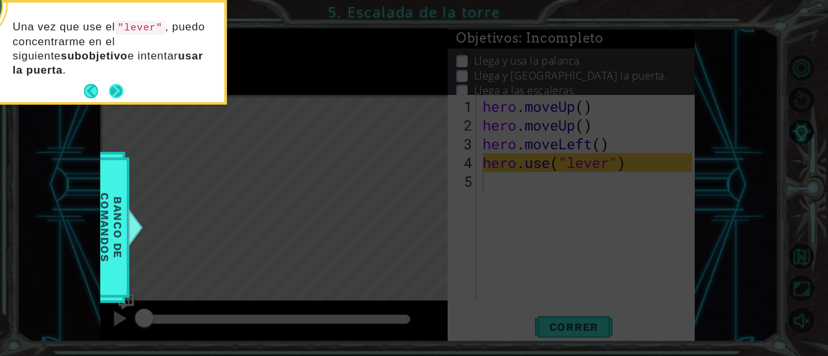
click at [116, 87] on button "Next" at bounding box center [116, 91] width 14 height 14
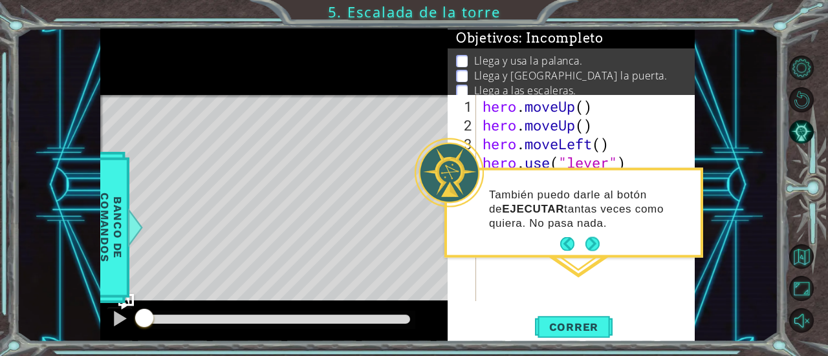
click at [589, 236] on footer at bounding box center [579, 244] width 39 height 19
click at [590, 249] on button "Next" at bounding box center [592, 244] width 14 height 14
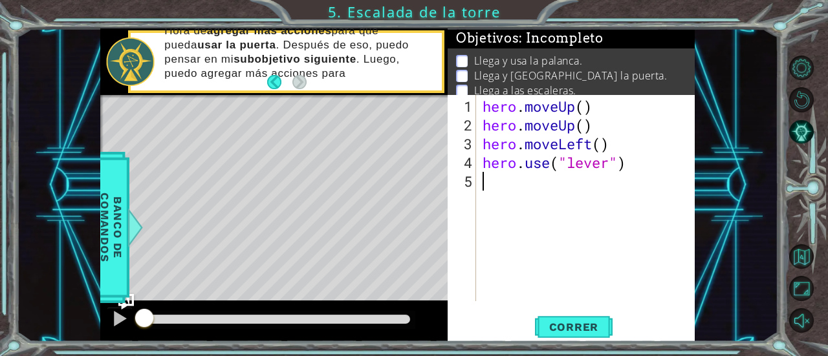
type textarea "h"
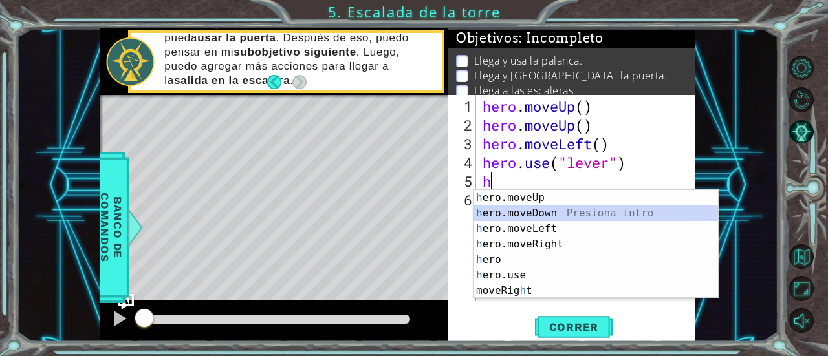
click at [557, 210] on div "h ero.moveUp Presiona intro h ero.moveDown Presiona intro h ero.moveLeft Presio…" at bounding box center [595, 260] width 245 height 140
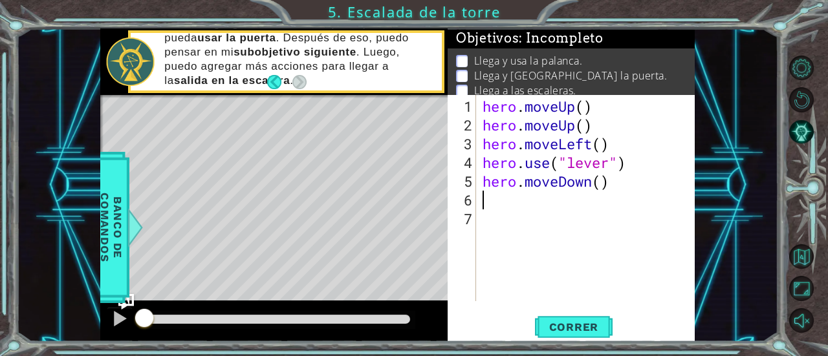
type textarea "h"
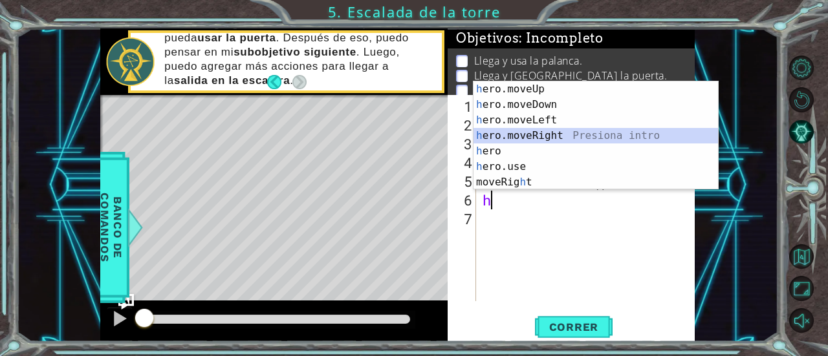
click at [536, 133] on div "h ero.moveUp Presiona intro h ero.moveDown Presiona intro h ero.moveLeft Presio…" at bounding box center [595, 151] width 245 height 140
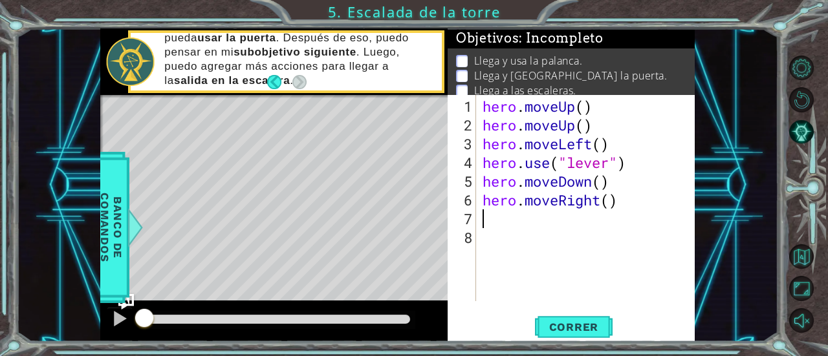
type textarea "h"
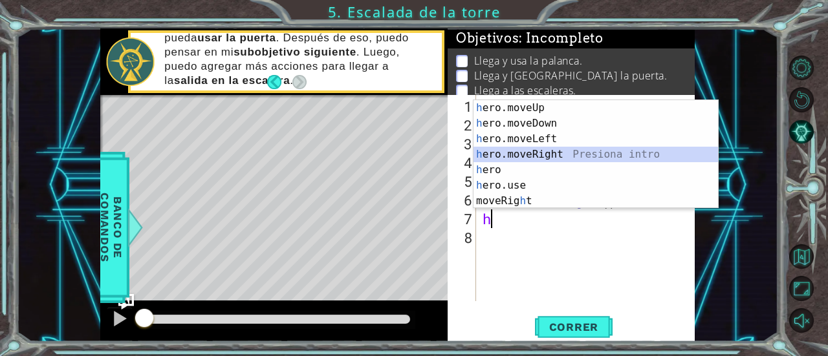
click at [519, 149] on div "h ero.moveUp Presiona intro h ero.moveDown Presiona intro h ero.moveLeft Presio…" at bounding box center [595, 170] width 245 height 140
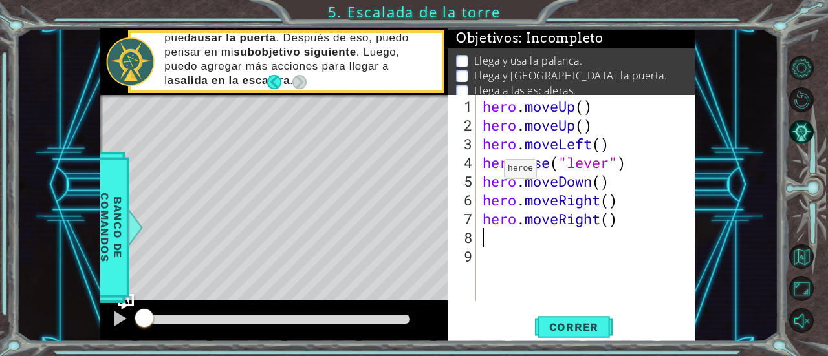
type textarea "h"
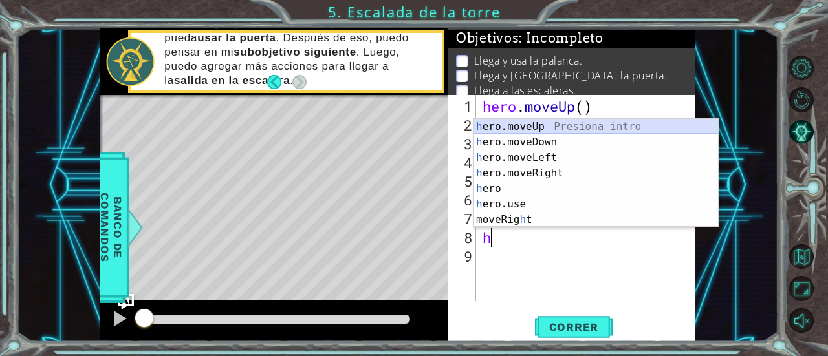
click at [520, 123] on div "h ero.moveUp Presiona intro h ero.moveDown Presiona intro h ero.moveLeft Presio…" at bounding box center [595, 189] width 245 height 140
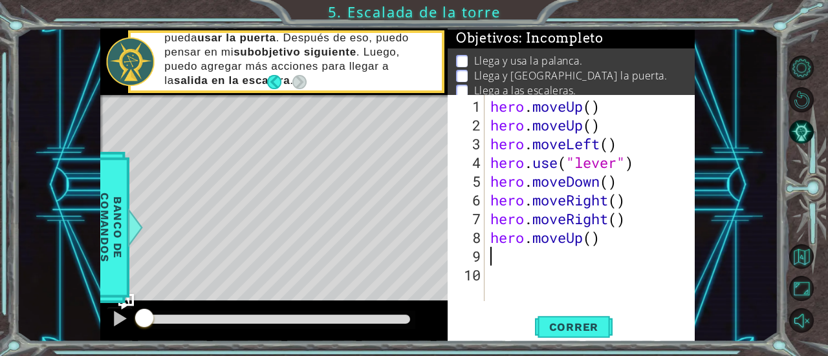
type textarea "h"
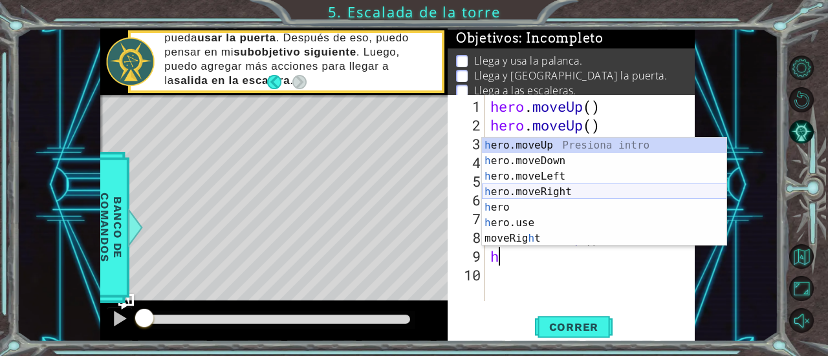
click at [543, 191] on div "h ero.moveUp Presiona intro h ero.moveDown Presiona intro h ero.moveLeft Presio…" at bounding box center [604, 208] width 245 height 140
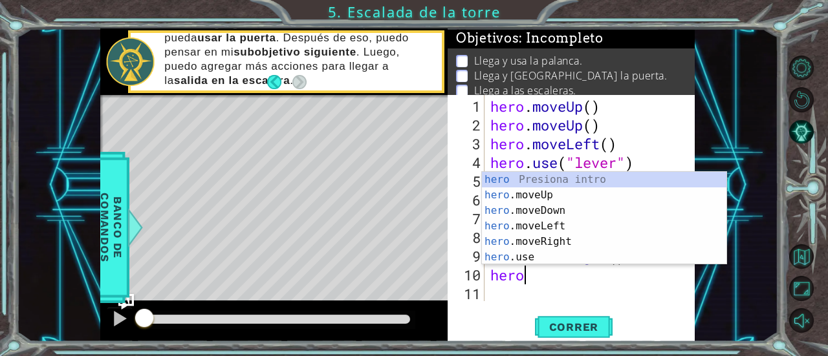
scroll to position [0, 1]
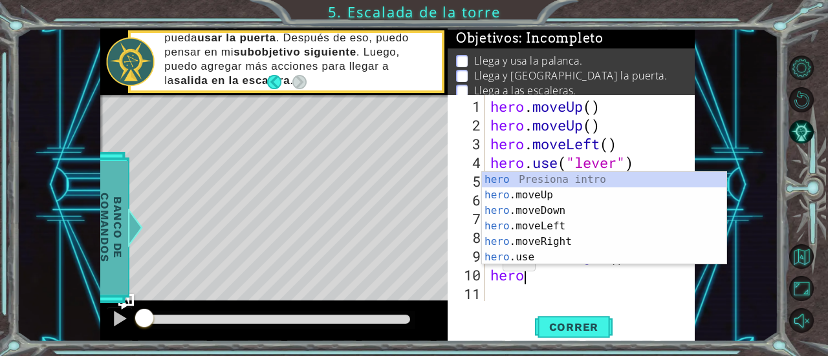
type textarea "hero"
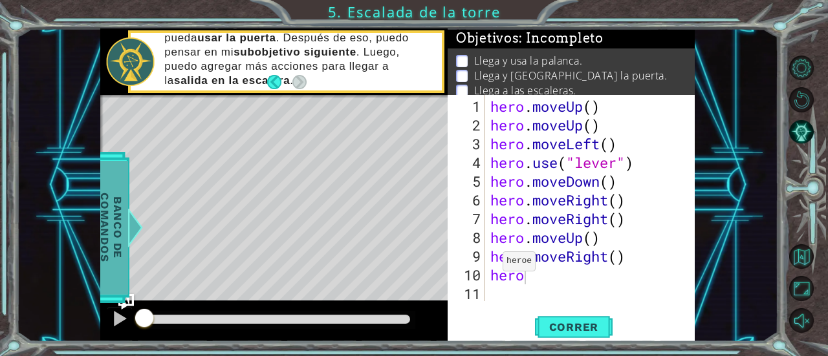
click at [119, 244] on span "Banco de comandos" at bounding box center [111, 228] width 34 height 134
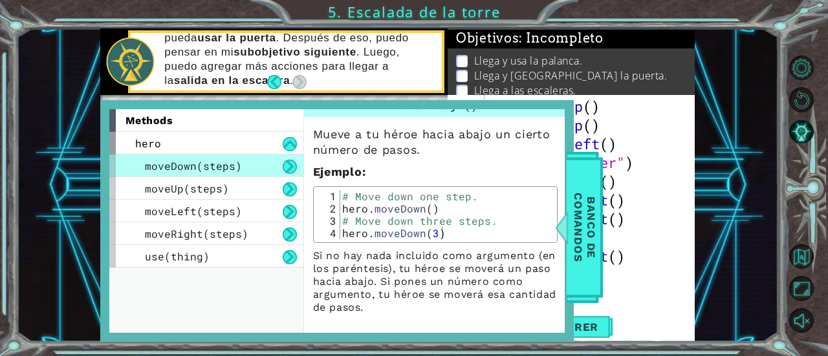
scroll to position [0, 0]
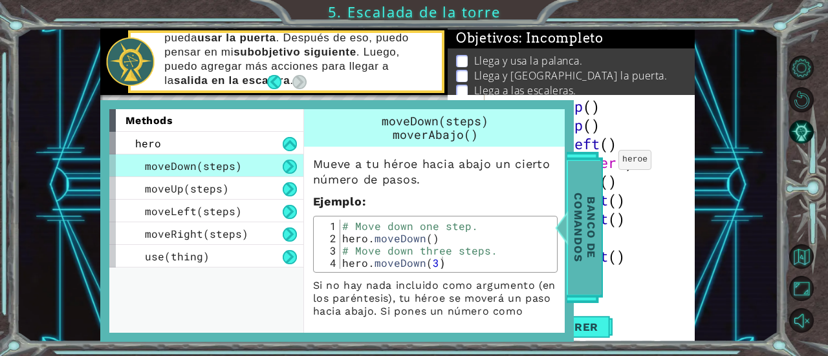
click at [575, 187] on span "Banco de comandos" at bounding box center [585, 228] width 34 height 134
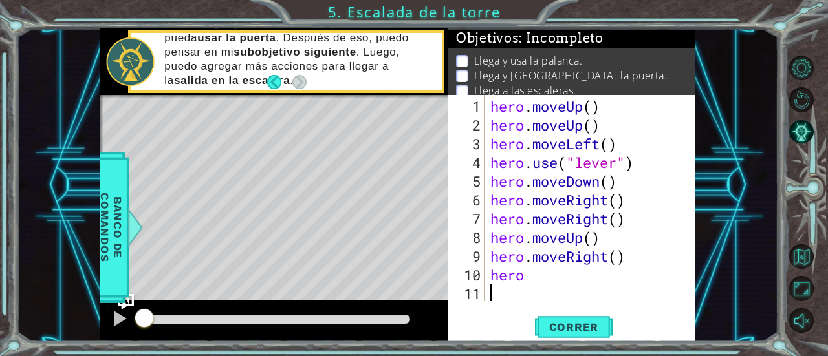
click at [533, 283] on div "hero . moveUp ( ) hero . moveUp ( ) hero . moveLeft ( ) hero . use ( "lever" ) …" at bounding box center [592, 219] width 211 height 244
click at [533, 282] on div "hero . moveUp ( ) hero . moveUp ( ) hero . moveLeft ( ) hero . use ( "lever" ) …" at bounding box center [592, 219] width 211 height 244
type textarea "hero.use("door")"
click at [584, 330] on span "Correr" at bounding box center [574, 327] width 76 height 13
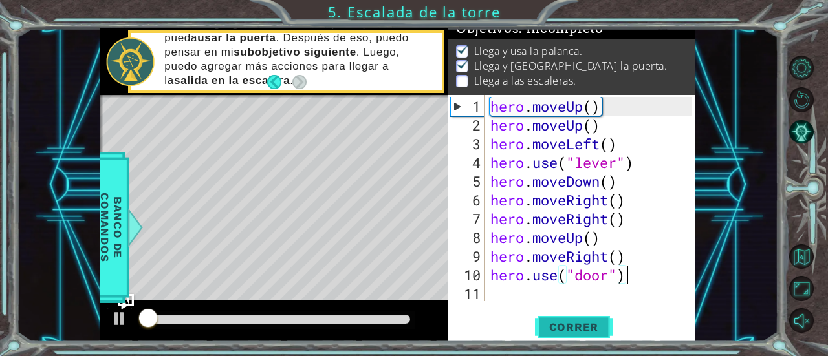
scroll to position [13, 0]
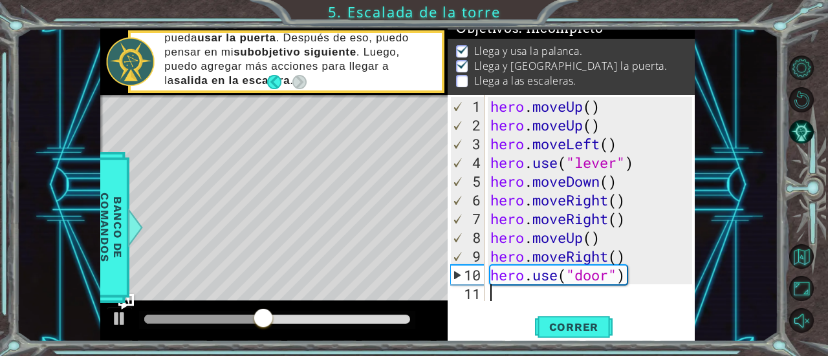
click at [520, 298] on div "hero . moveUp ( ) hero . moveUp ( ) hero . moveLeft ( ) hero . use ( "lever" ) …" at bounding box center [592, 219] width 211 height 244
type textarea "h"
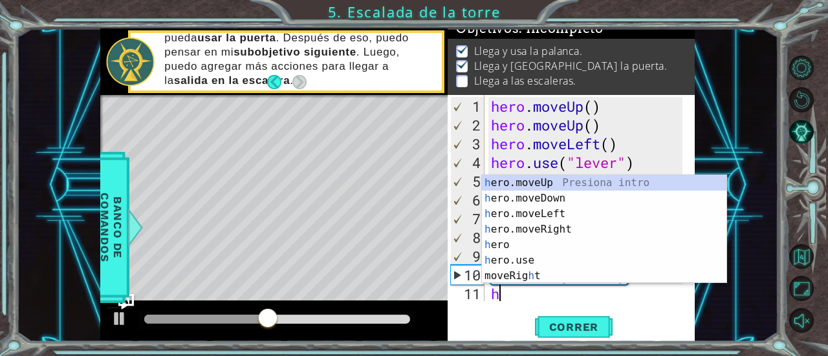
scroll to position [18, 0]
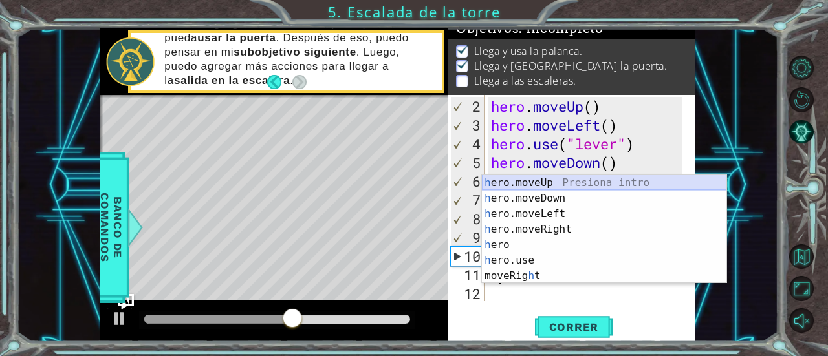
click at [530, 183] on div "h ero.moveUp Presiona intro h ero.moveDown Presiona intro h ero.moveLeft Presio…" at bounding box center [604, 245] width 245 height 140
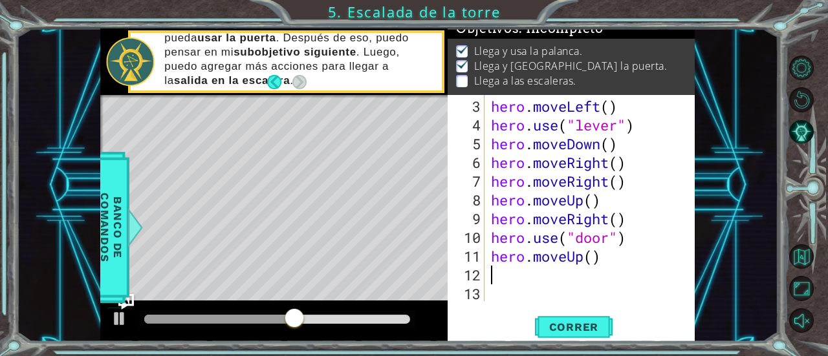
scroll to position [37, 0]
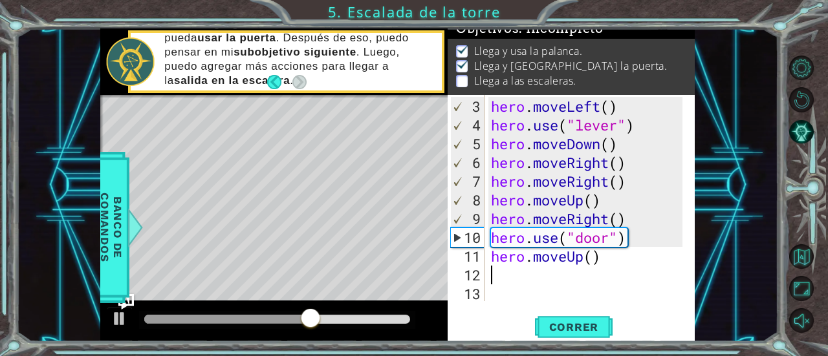
type textarea "h"
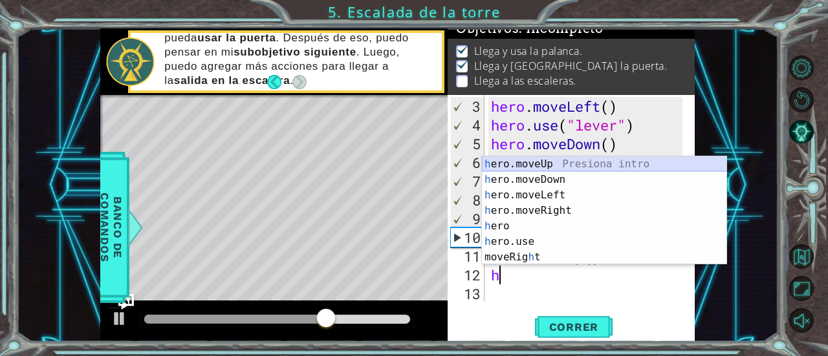
click at [526, 160] on div "h ero.moveUp Presiona intro h ero.moveDown Presiona intro h ero.moveLeft Presio…" at bounding box center [604, 226] width 245 height 140
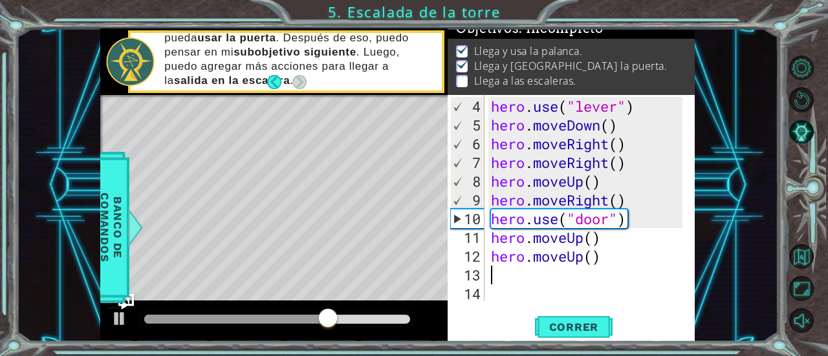
scroll to position [56, 0]
type textarea "h"
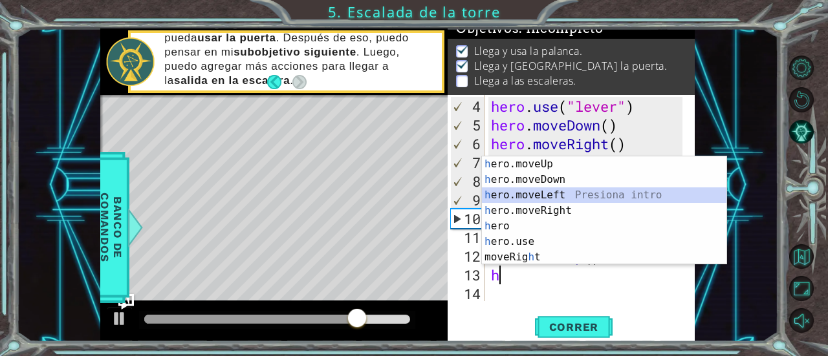
click at [526, 193] on div "h ero.moveUp Presiona intro h ero.moveDown Presiona intro h ero.moveLeft Presio…" at bounding box center [604, 226] width 245 height 140
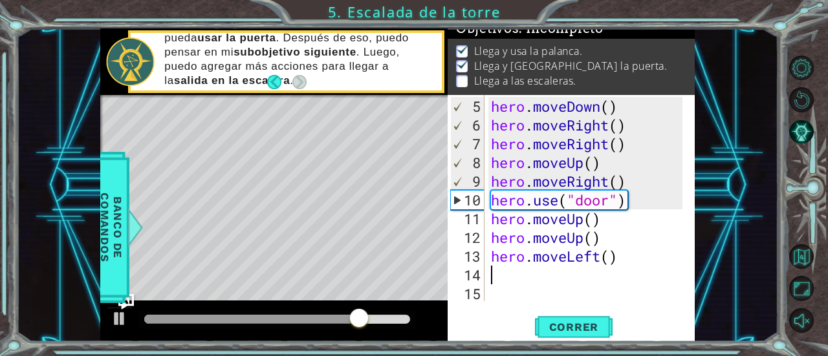
scroll to position [75, 0]
type textarea "h"
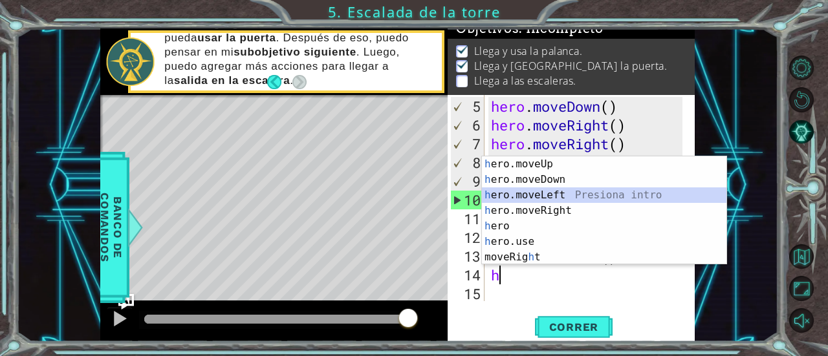
click at [511, 189] on div "h ero.moveUp Presiona intro h ero.moveDown Presiona intro h ero.moveLeft Presio…" at bounding box center [604, 226] width 245 height 140
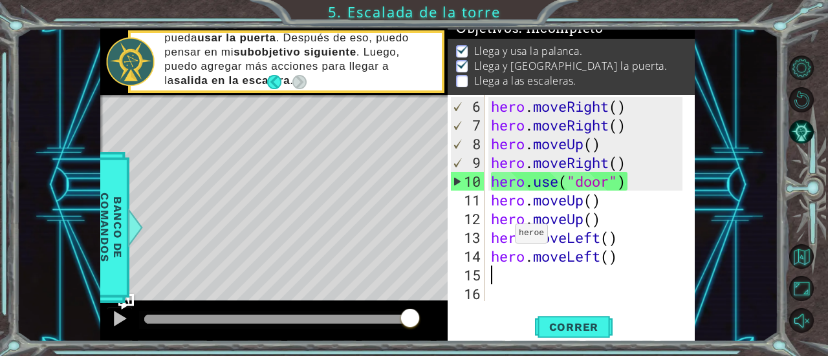
scroll to position [93, 0]
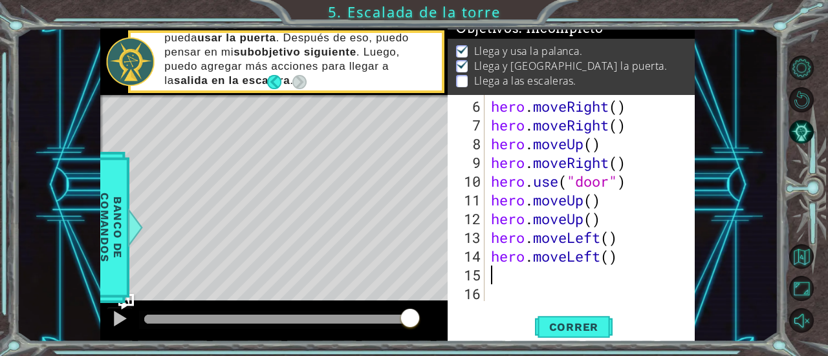
type textarea "h"
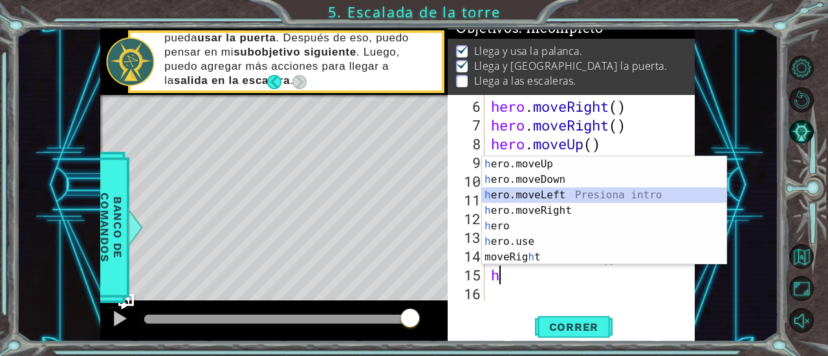
click at [529, 198] on div "h ero.moveUp Presiona intro h ero.moveDown Presiona intro h ero.moveLeft Presio…" at bounding box center [604, 226] width 245 height 140
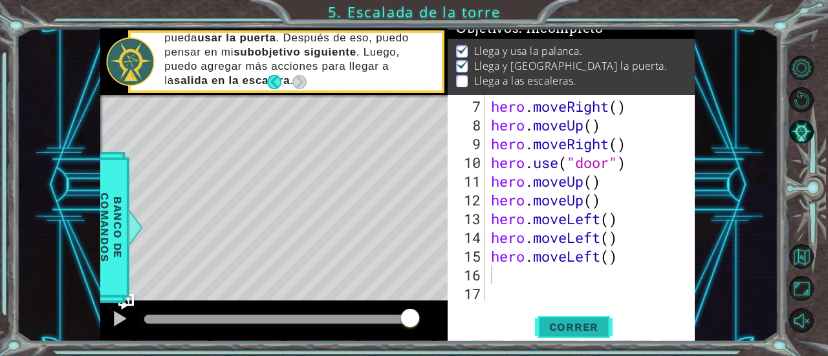
click at [574, 328] on span "Correr" at bounding box center [574, 327] width 76 height 13
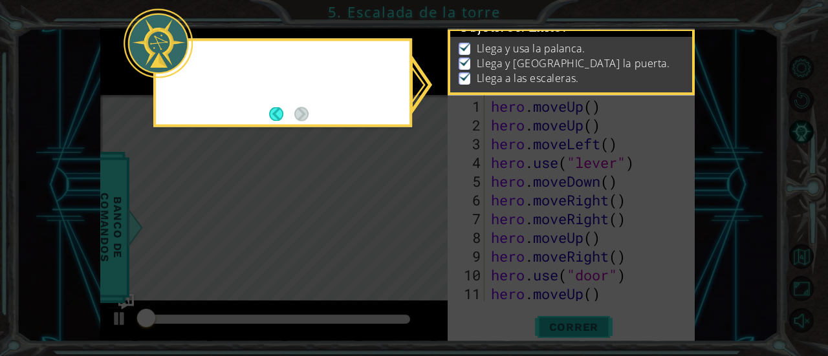
scroll to position [0, 0]
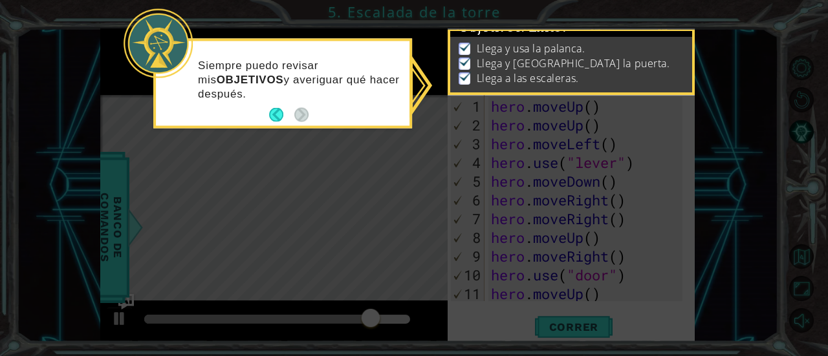
click at [590, 104] on icon at bounding box center [414, 178] width 828 height 356
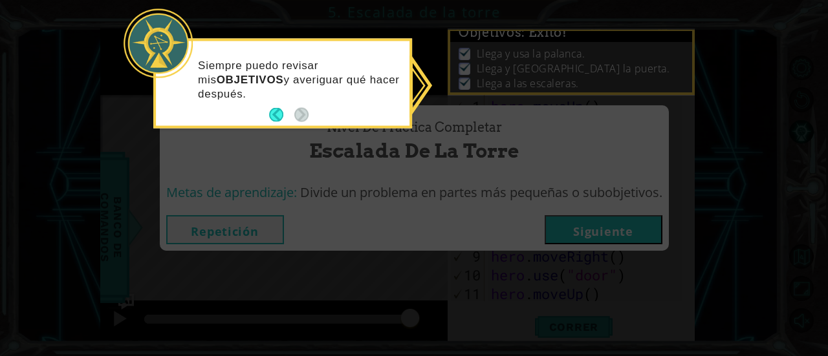
click at [622, 222] on icon at bounding box center [414, 178] width 828 height 356
click at [276, 109] on button "Back" at bounding box center [281, 115] width 25 height 14
click at [424, 85] on icon at bounding box center [414, 178] width 828 height 356
click at [474, 69] on div "Nivel de Práctica Completar Escalada de la torre Metas de aprendizaje: Divide u…" at bounding box center [414, 178] width 828 height 356
click at [284, 114] on button "Back" at bounding box center [281, 115] width 25 height 14
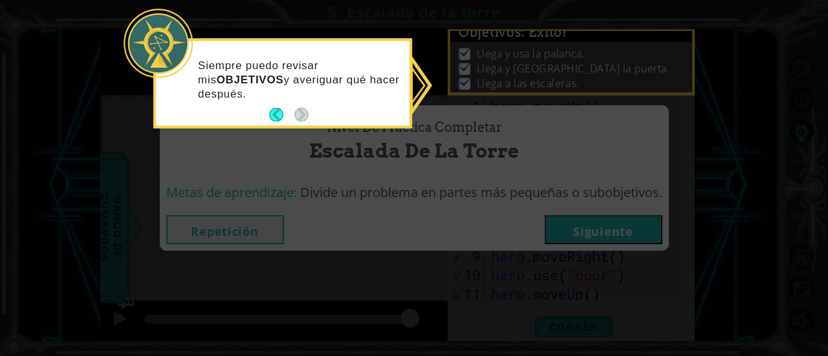
click at [273, 106] on footer at bounding box center [288, 114] width 39 height 19
click at [274, 116] on button "Back" at bounding box center [281, 115] width 25 height 14
drag, startPoint x: 433, startPoint y: 58, endPoint x: 295, endPoint y: 107, distance: 146.8
click at [295, 107] on body "1 ההההההההההההההההההההההההההההההההההההההההההההההההההההההההההההההההההההההההההההה…" at bounding box center [414, 178] width 828 height 356
drag, startPoint x: 524, startPoint y: 43, endPoint x: 565, endPoint y: 91, distance: 63.3
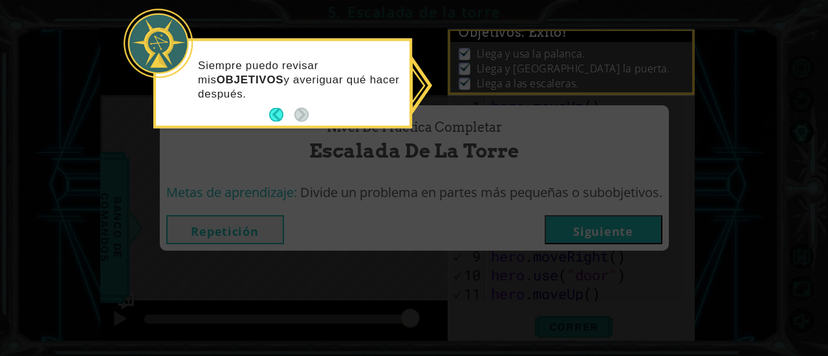
click at [565, 91] on div "Nivel de Práctica Completar Escalada de la torre Metas de aprendizaje: Divide u…" at bounding box center [414, 178] width 828 height 356
click at [572, 240] on icon at bounding box center [414, 178] width 828 height 356
click at [513, 210] on icon at bounding box center [414, 178] width 828 height 356
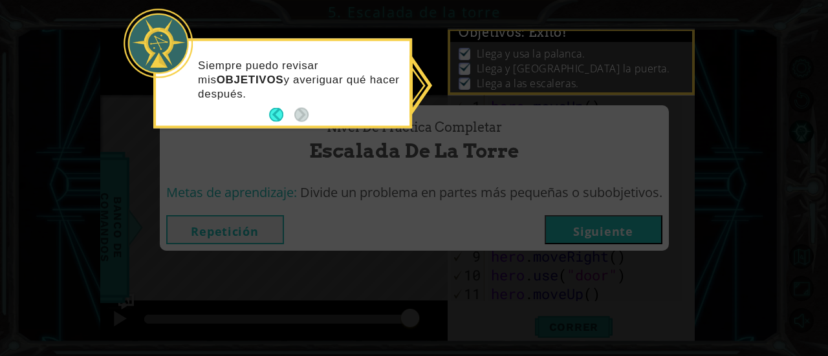
drag, startPoint x: 513, startPoint y: 210, endPoint x: 278, endPoint y: 100, distance: 259.7
click at [278, 100] on body "1 ההההההההההההההההההההההההההההההההההההההההההההההההההההההההההההההההההההההההההההה…" at bounding box center [414, 178] width 828 height 356
drag, startPoint x: 278, startPoint y: 100, endPoint x: 230, endPoint y: 70, distance: 56.9
click at [230, 70] on p "Siempre puedo revisar mis OBJETIVOS y averiguar qué hacer después." at bounding box center [299, 79] width 202 height 43
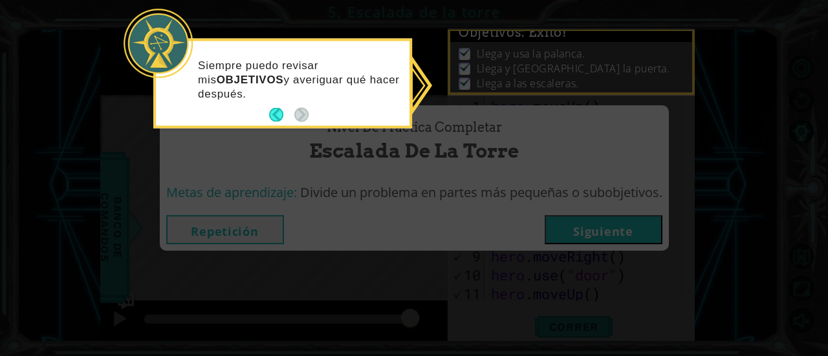
drag, startPoint x: 230, startPoint y: 70, endPoint x: 17, endPoint y: -39, distance: 238.8
click at [17, 0] on html "1 ההההההההההההההההההההההההההההההההההההההההההההההההההההההההההההההההההההההההההההה…" at bounding box center [414, 178] width 828 height 356
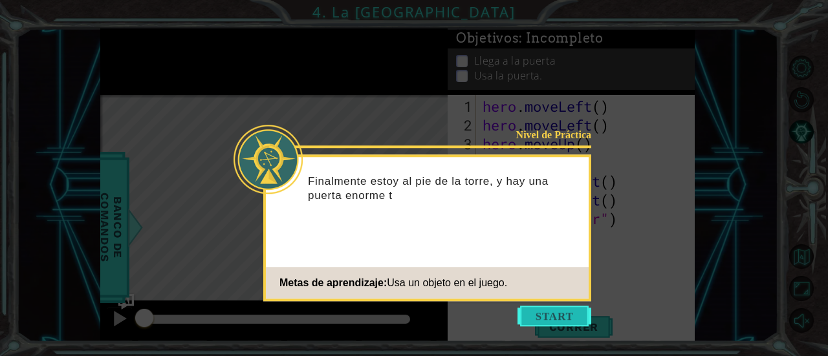
click at [544, 316] on button "Start" at bounding box center [554, 316] width 74 height 21
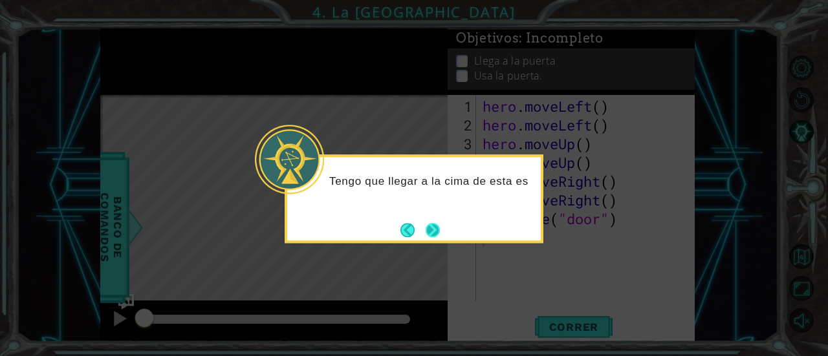
click at [436, 228] on button "Next" at bounding box center [432, 230] width 14 height 14
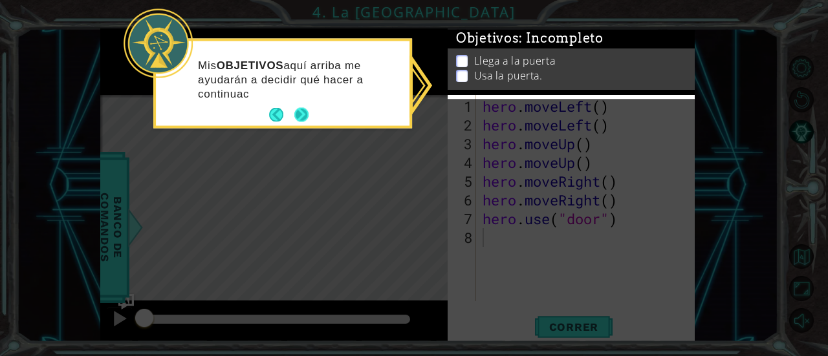
click at [296, 111] on button "Next" at bounding box center [301, 115] width 14 height 14
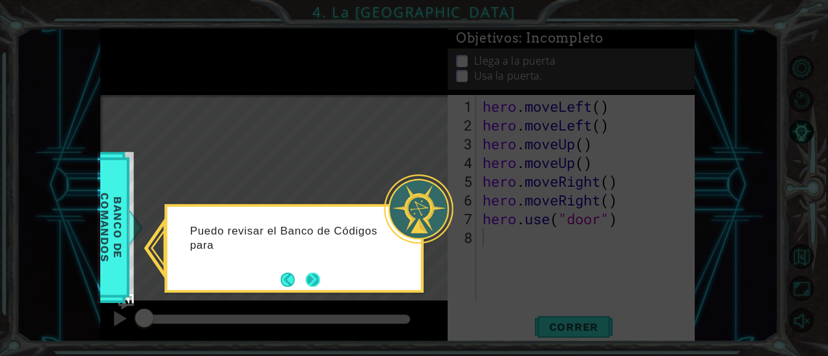
click at [310, 273] on button "Next" at bounding box center [313, 280] width 14 height 14
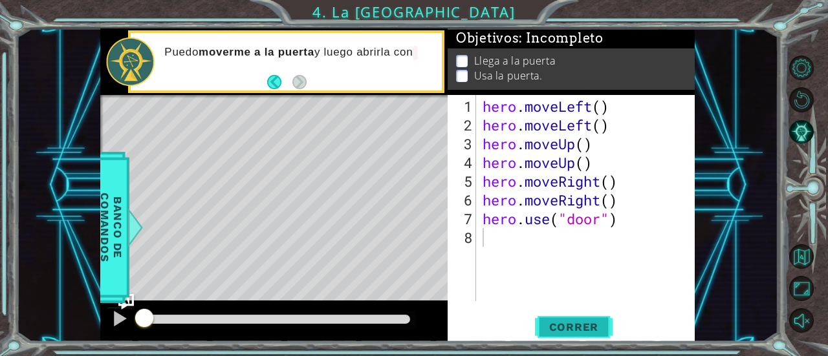
click at [542, 328] on span "Correr" at bounding box center [574, 327] width 76 height 13
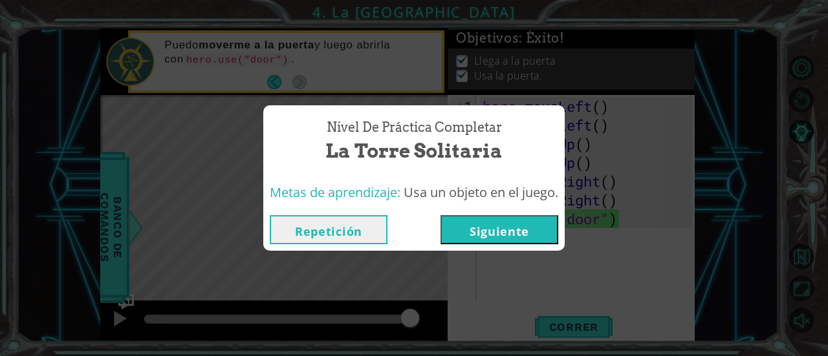
click at [520, 224] on button "Siguiente" at bounding box center [499, 229] width 118 height 29
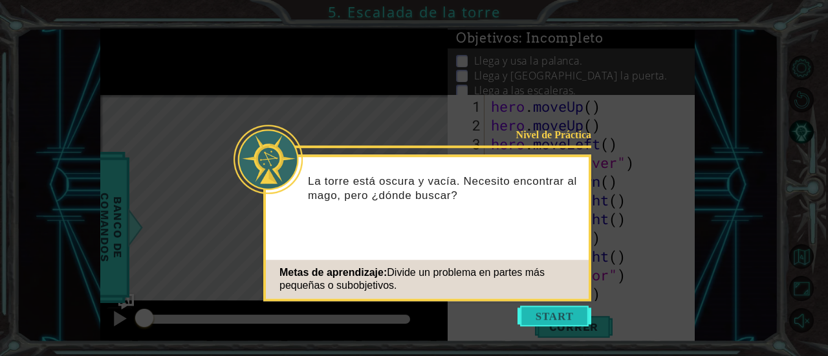
click at [536, 316] on button "Start" at bounding box center [554, 316] width 74 height 21
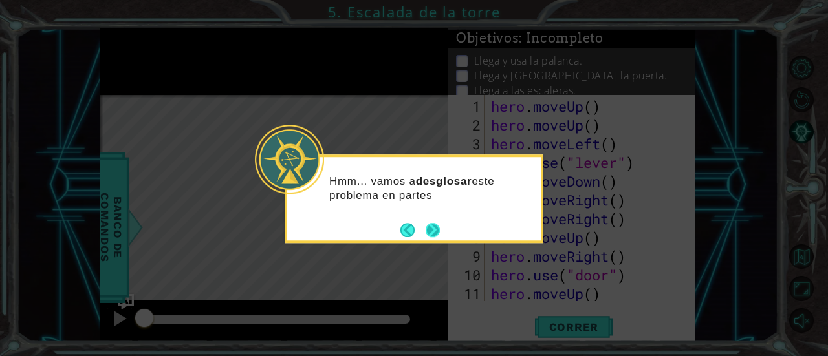
click at [440, 228] on button "Next" at bounding box center [432, 230] width 14 height 14
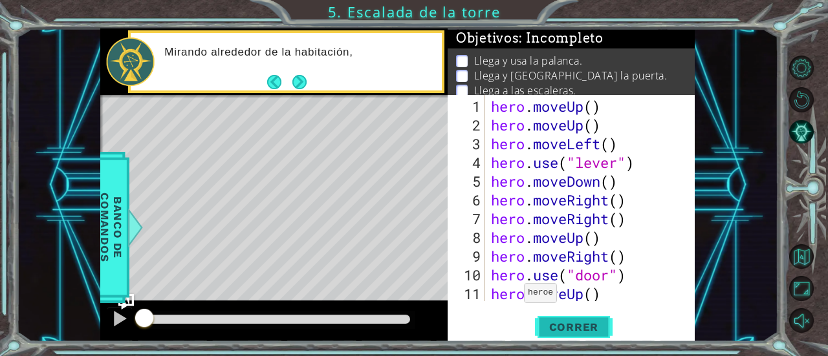
click at [577, 331] on span "Correr" at bounding box center [574, 327] width 76 height 13
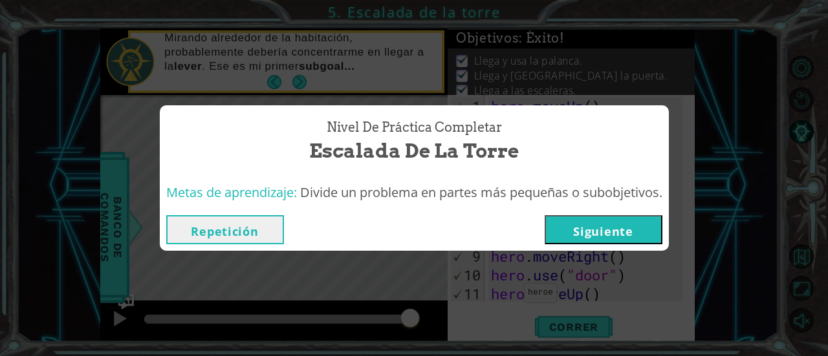
click at [628, 222] on button "Siguiente" at bounding box center [603, 229] width 118 height 29
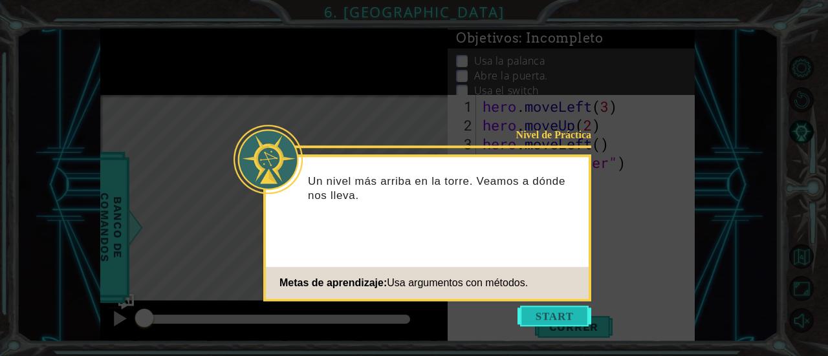
click at [543, 307] on button "Start" at bounding box center [554, 316] width 74 height 21
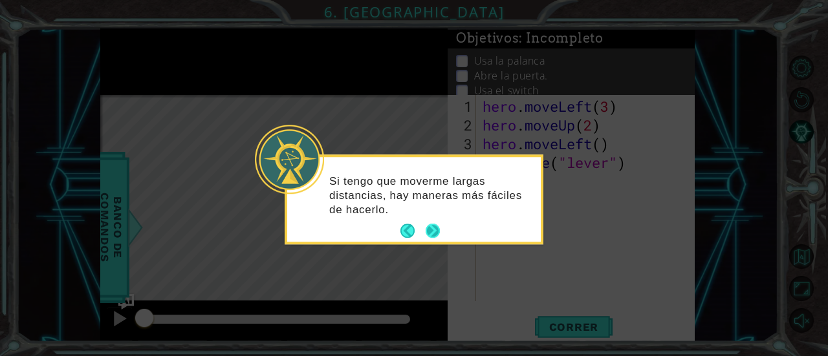
click at [430, 230] on button "Next" at bounding box center [432, 231] width 14 height 14
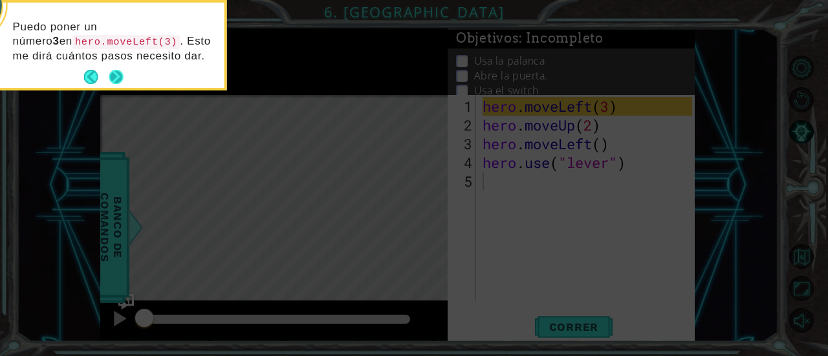
click at [115, 77] on button "Next" at bounding box center [116, 77] width 14 height 14
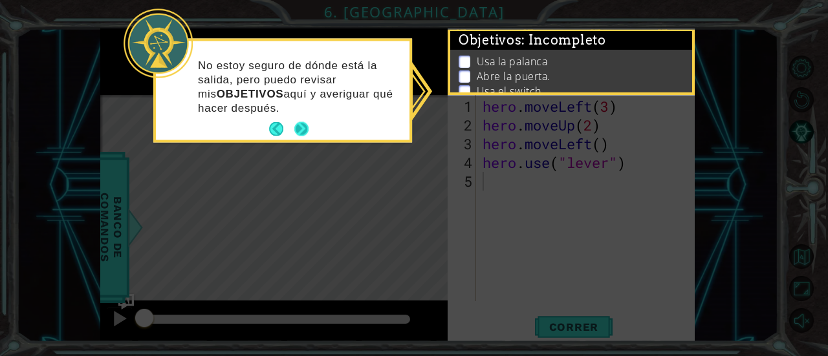
click at [304, 134] on button "Next" at bounding box center [301, 129] width 14 height 14
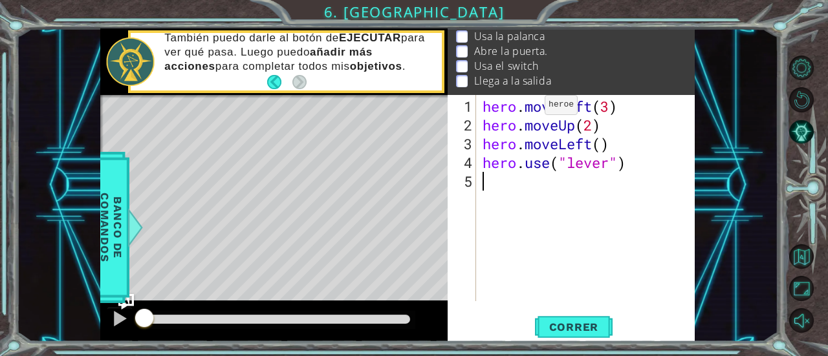
scroll to position [39, 0]
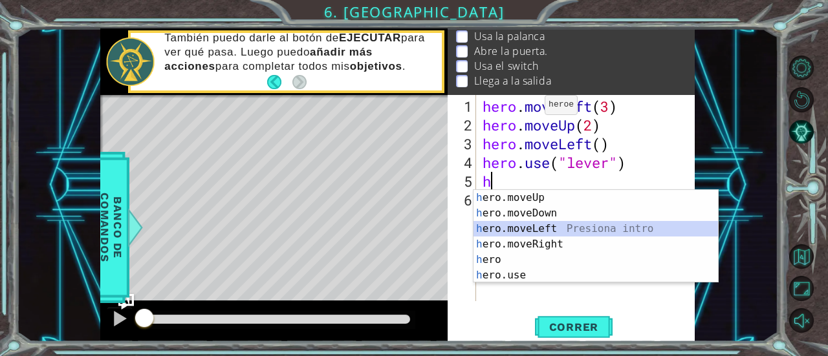
click at [521, 224] on div "h ero.moveUp Presiona intro h ero.moveDown Presiona intro h ero.moveLeft Presio…" at bounding box center [595, 252] width 245 height 124
type textarea "hero.moveLeft(1)"
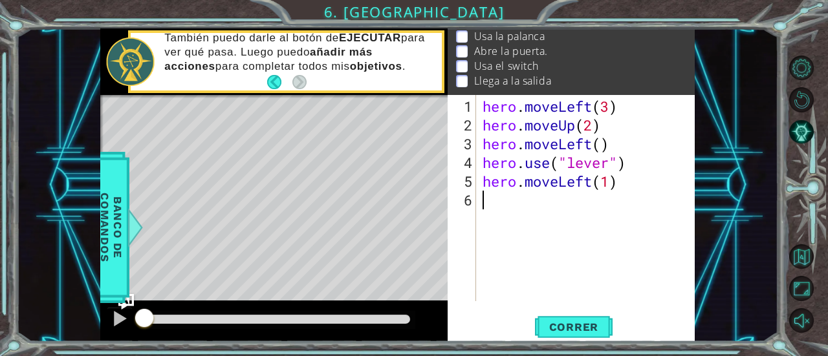
click at [522, 208] on div "hero . moveLeft ( 3 ) hero . moveUp ( 2 ) hero . moveLeft ( ) hero . use ( "lev…" at bounding box center [589, 219] width 219 height 244
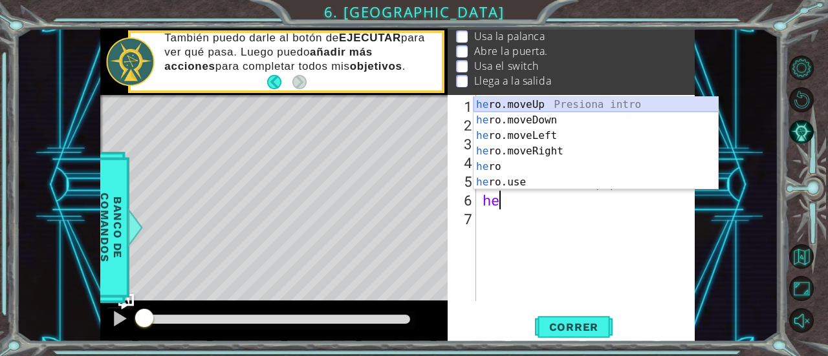
click at [539, 102] on div "he ro.moveUp Presiona intro he ro.moveDown Presiona intro he ro.moveLeft Presio…" at bounding box center [595, 159] width 245 height 124
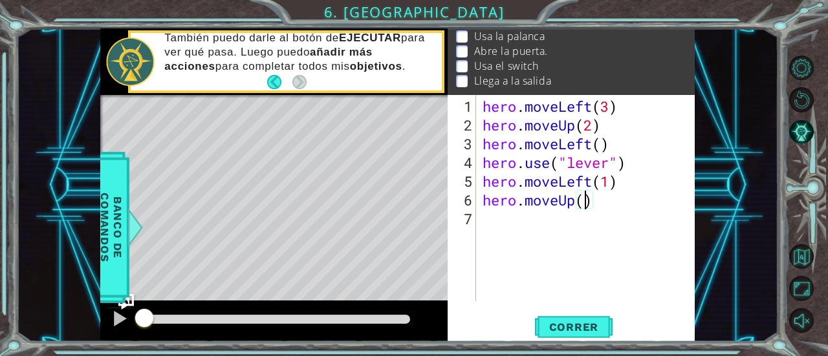
type textarea "hero.moveUp(2)"
click at [490, 227] on div "hero . moveLeft ( 3 ) hero . moveUp ( 2 ) hero . moveLeft ( ) hero . use ( "lev…" at bounding box center [589, 219] width 219 height 244
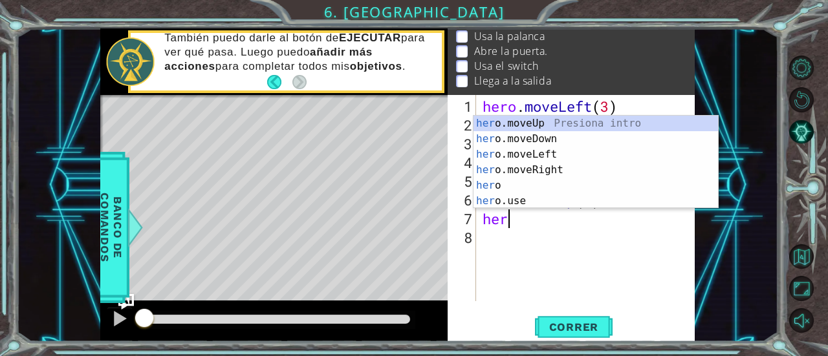
scroll to position [0, 0]
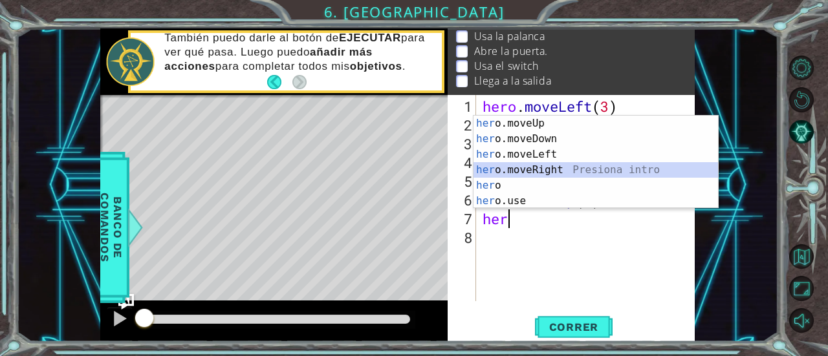
click at [539, 167] on div "her o.moveUp Presiona intro her o.moveDown Presiona intro her o.moveLeft Presio…" at bounding box center [595, 178] width 245 height 124
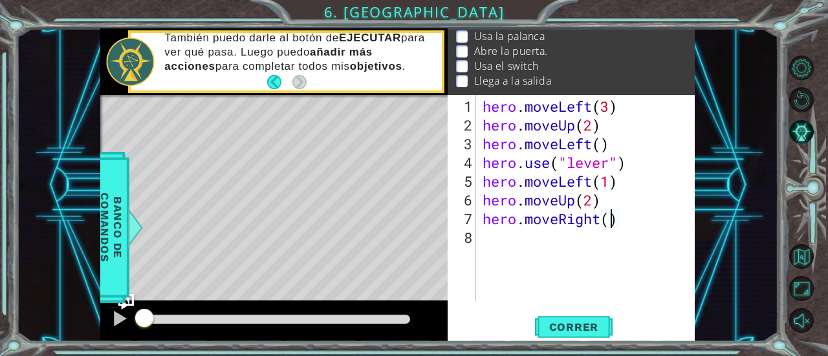
scroll to position [0, 5]
click at [568, 325] on span "Correr" at bounding box center [574, 327] width 76 height 13
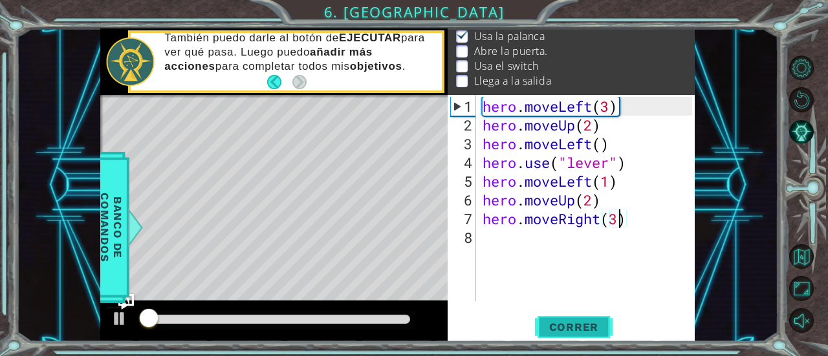
scroll to position [20, 0]
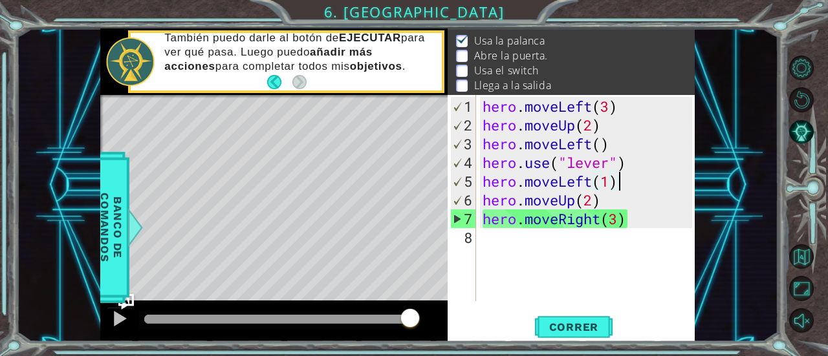
click at [634, 187] on div "hero . moveLeft ( 3 ) hero . moveUp ( 2 ) hero . moveLeft ( ) hero . use ( "lev…" at bounding box center [589, 219] width 219 height 244
type textarea "hero.moveLeft(1)"
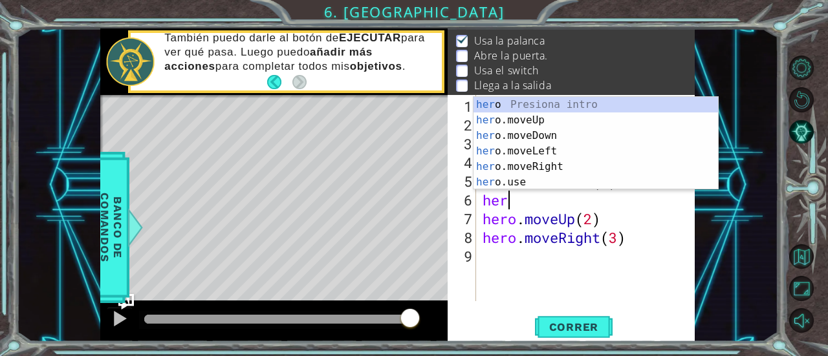
scroll to position [0, 1]
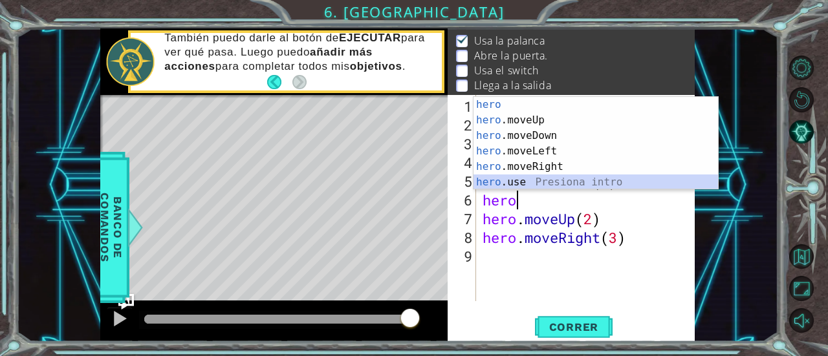
click at [538, 186] on div "hero Presiona intro hero .moveUp Presiona intro hero .moveDown Presiona intro h…" at bounding box center [595, 159] width 245 height 124
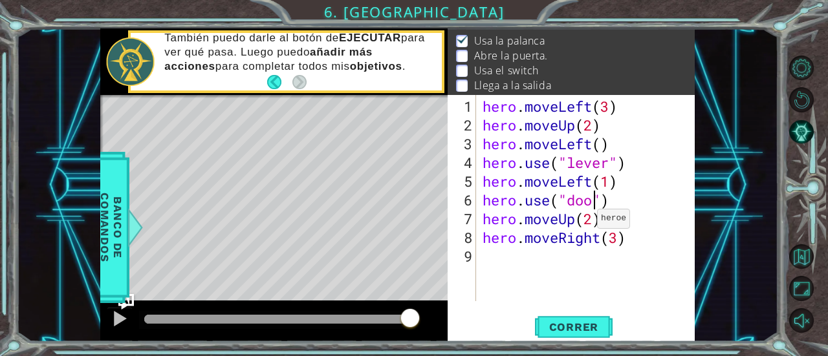
scroll to position [0, 5]
click at [566, 335] on button "Correr" at bounding box center [574, 327] width 78 height 25
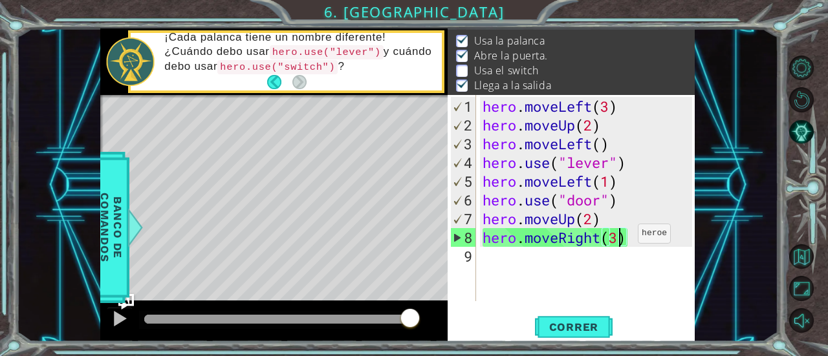
click at [618, 239] on div "hero . moveLeft ( 3 ) hero . moveUp ( 2 ) hero . moveLeft ( ) hero . use ( "lev…" at bounding box center [589, 219] width 219 height 244
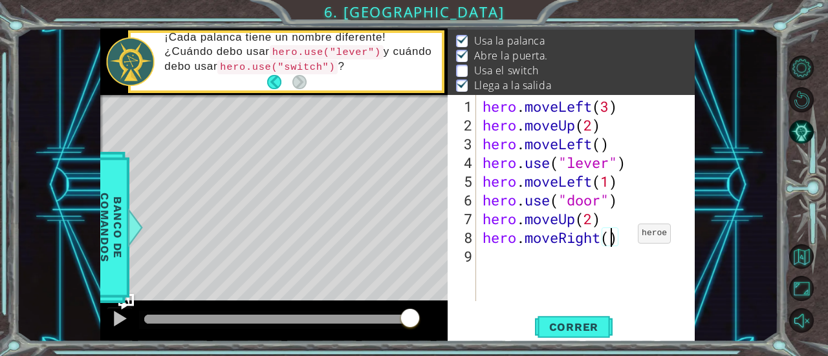
type textarea "hero.moveRight(2)"
click at [637, 241] on div "hero . moveLeft ( 3 ) hero . moveUp ( 2 ) hero . moveLeft ( ) hero . use ( "lev…" at bounding box center [589, 219] width 219 height 244
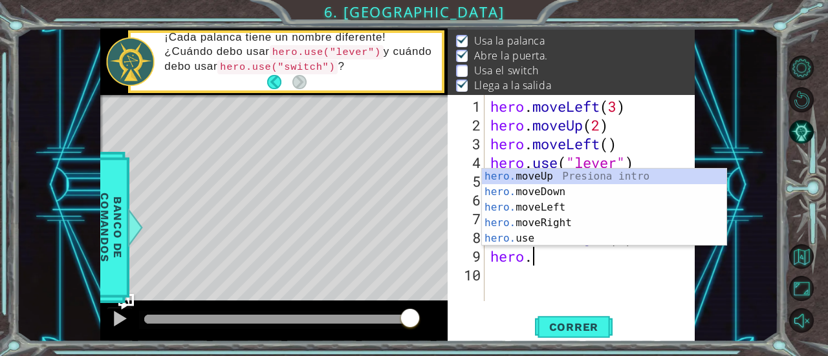
scroll to position [0, 1]
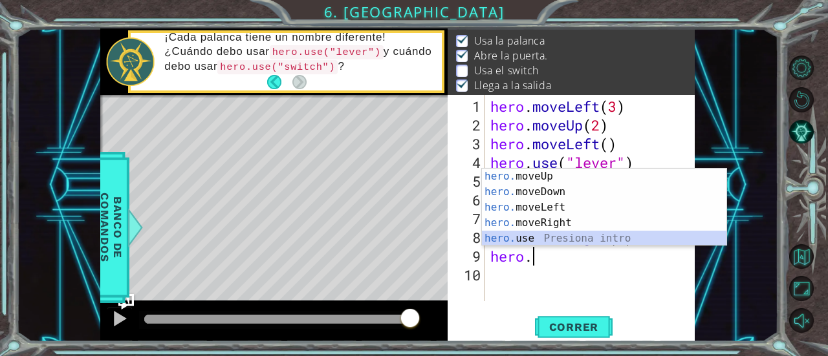
click at [574, 242] on div "hero. moveUp Presiona intro hero. moveDown Presiona intro hero. moveLeft Presio…" at bounding box center [604, 223] width 245 height 109
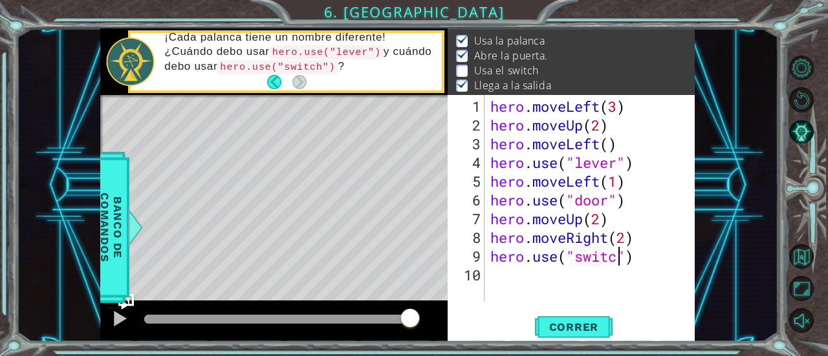
type textarea "hero.use("switch")"
click at [652, 266] on div "hero . moveLeft ( 3 ) hero . moveUp ( 2 ) hero . moveLeft ( ) hero . use ( "lev…" at bounding box center [592, 219] width 211 height 244
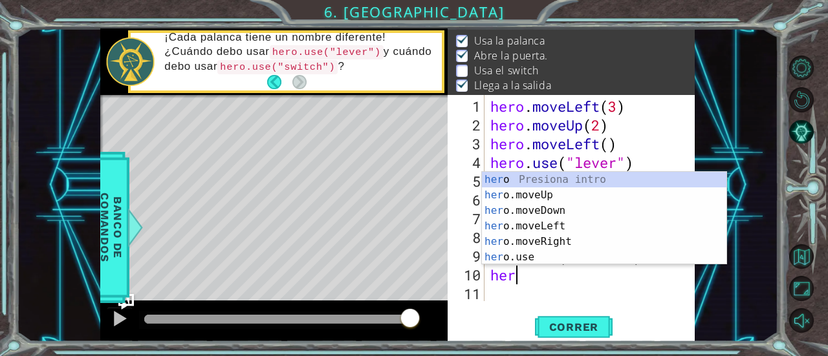
scroll to position [0, 1]
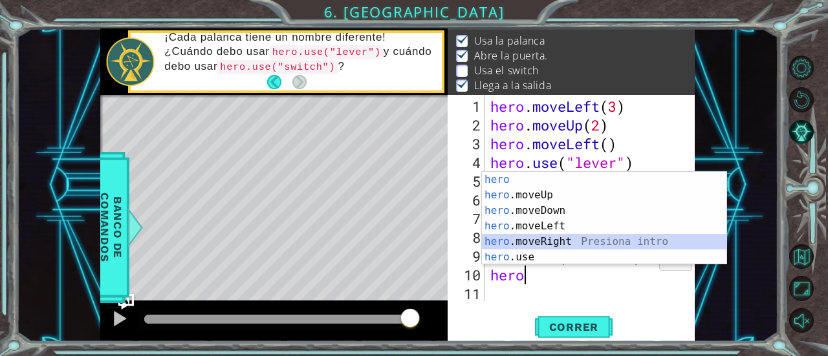
click at [568, 236] on div "hero Presiona intro hero .moveUp Presiona intro hero .moveDown Presiona intro h…" at bounding box center [604, 234] width 245 height 124
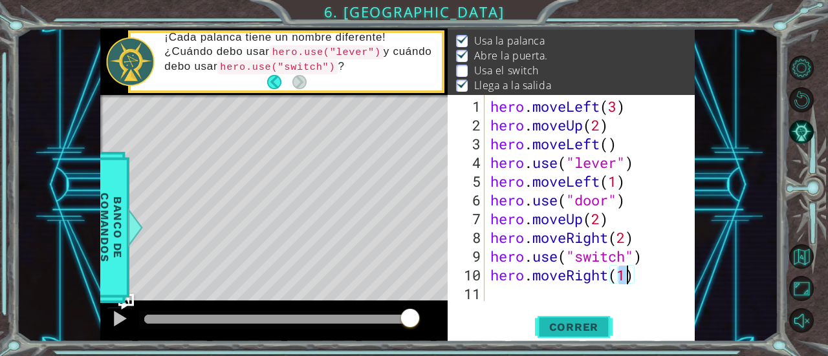
type textarea "hero.moveRight(1)"
click at [570, 328] on span "Correr" at bounding box center [574, 327] width 76 height 13
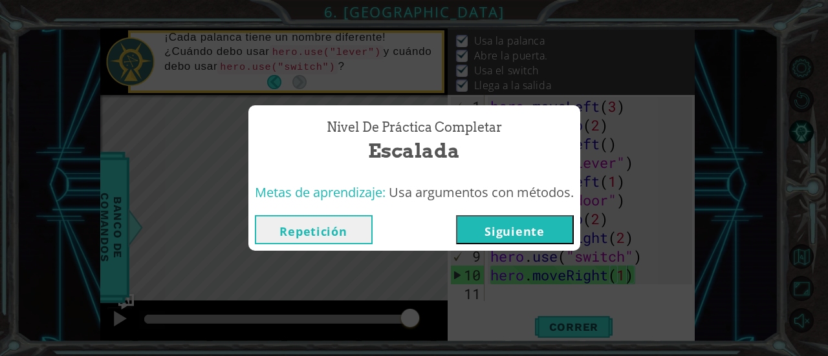
click at [492, 227] on button "Siguiente" at bounding box center [515, 229] width 118 height 29
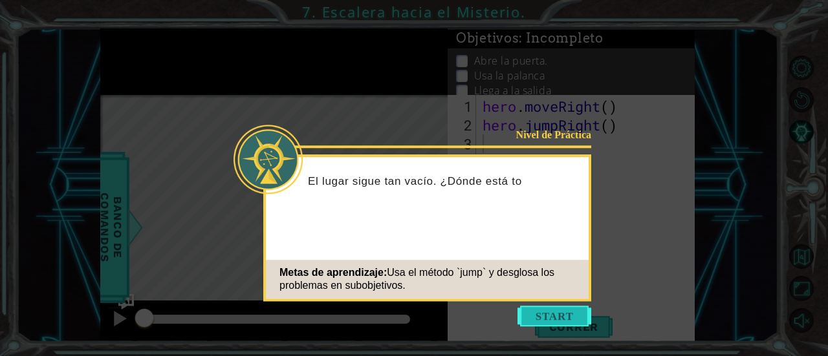
click at [534, 314] on button "Start" at bounding box center [554, 316] width 74 height 21
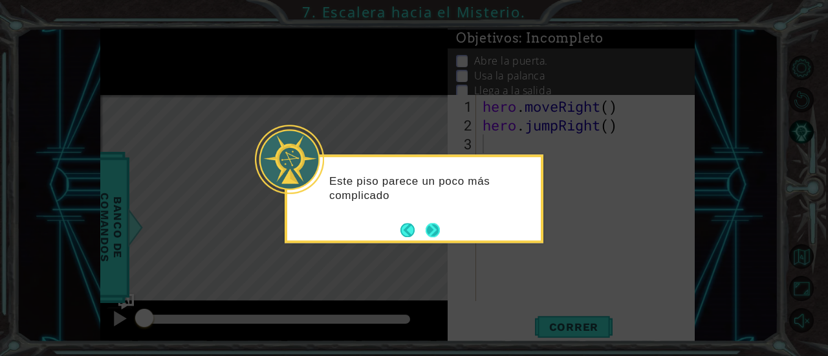
click at [436, 226] on button "Next" at bounding box center [432, 230] width 14 height 14
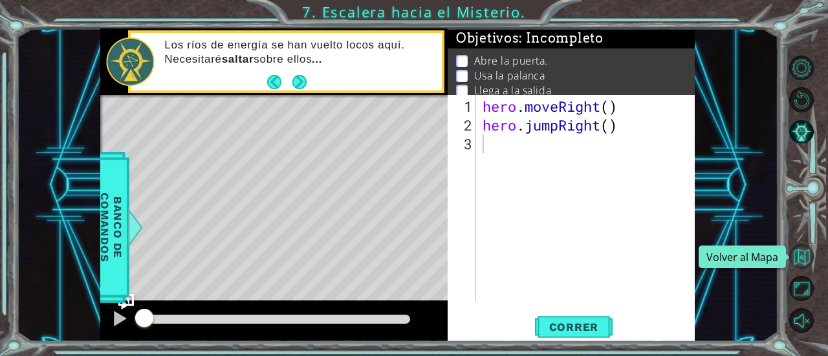
click at [811, 254] on button "Volver al Mapa" at bounding box center [801, 256] width 25 height 25
